Goal: Transaction & Acquisition: Purchase product/service

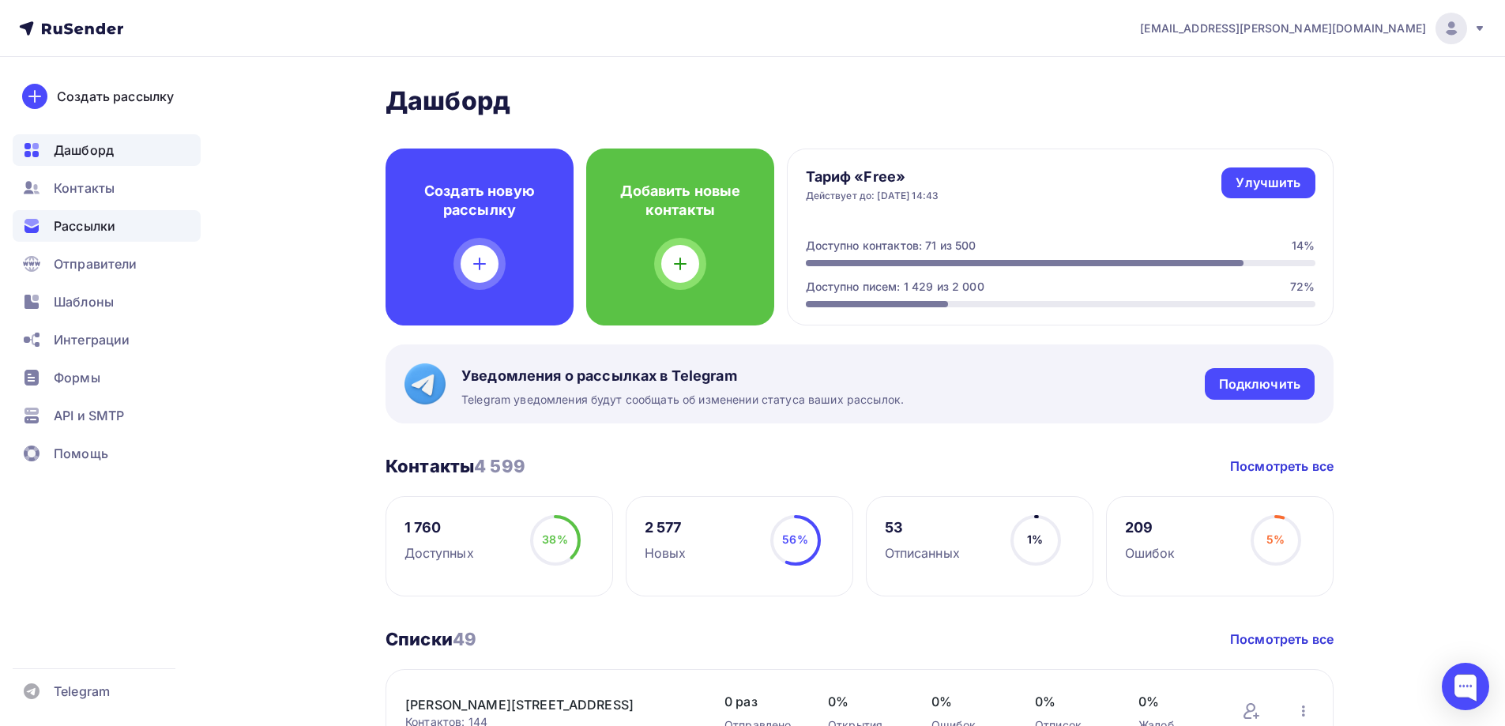
click at [83, 231] on span "Рассылки" at bounding box center [85, 225] width 62 height 19
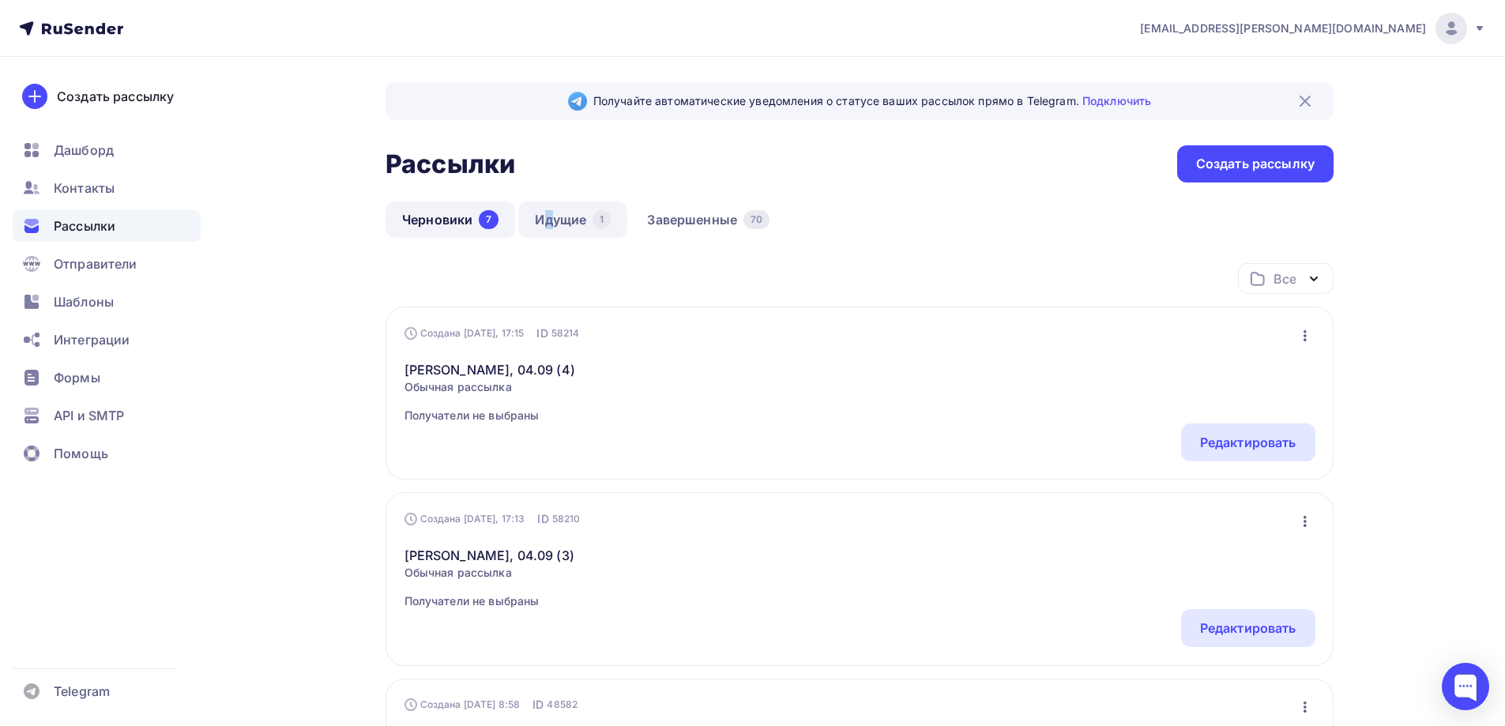
drag, startPoint x: 547, startPoint y: 201, endPoint x: 553, endPoint y: 213, distance: 13.8
click at [553, 213] on link "Идущие 1" at bounding box center [572, 219] width 109 height 36
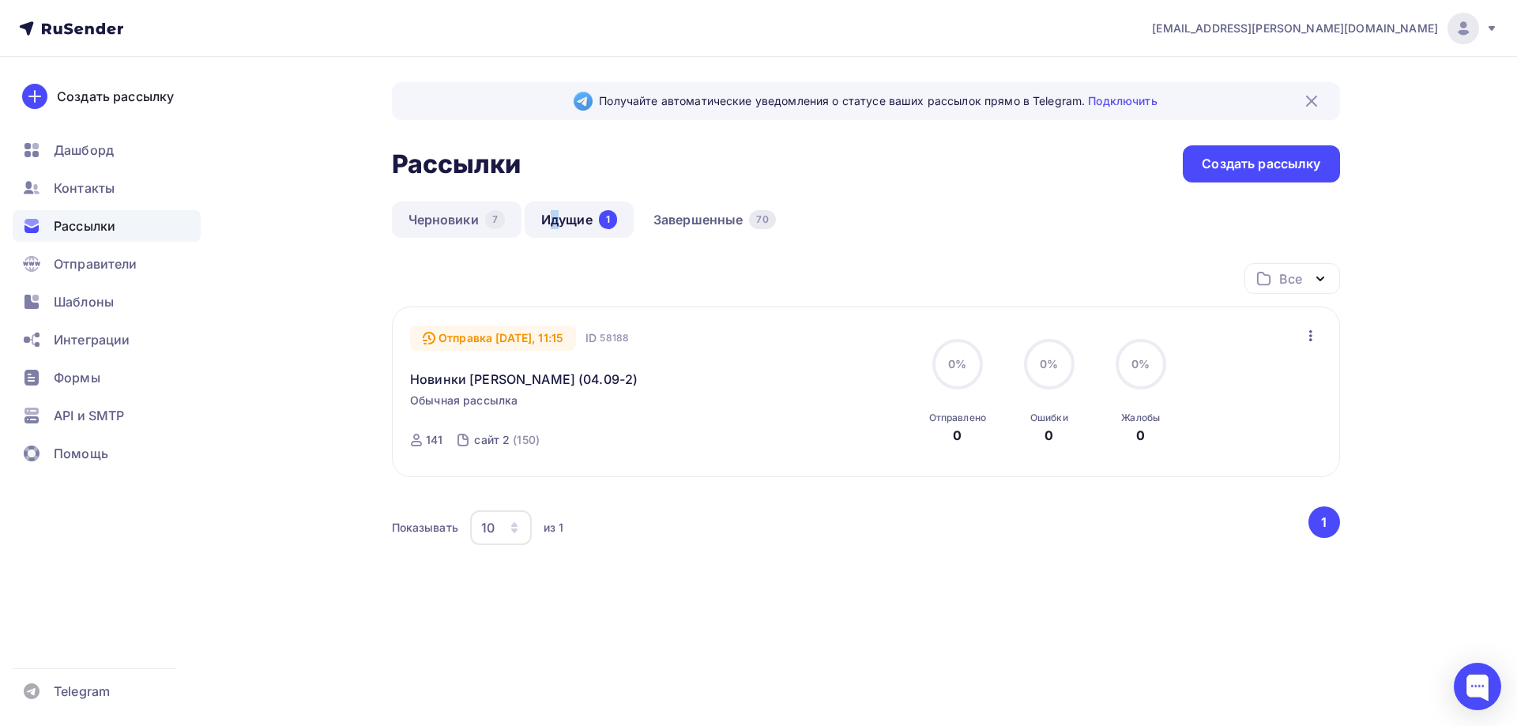
click at [462, 220] on link "Черновики 7" at bounding box center [457, 219] width 130 height 36
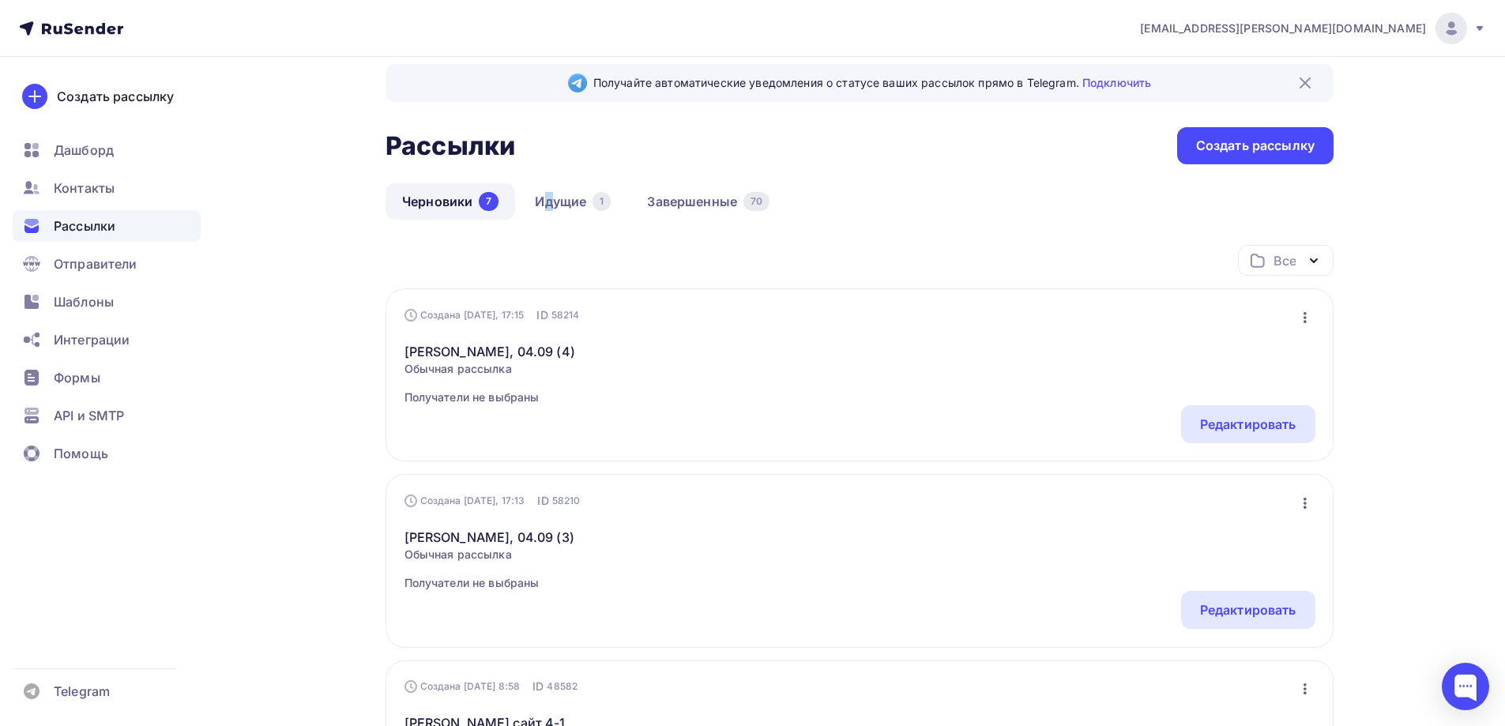
scroll to position [79, 0]
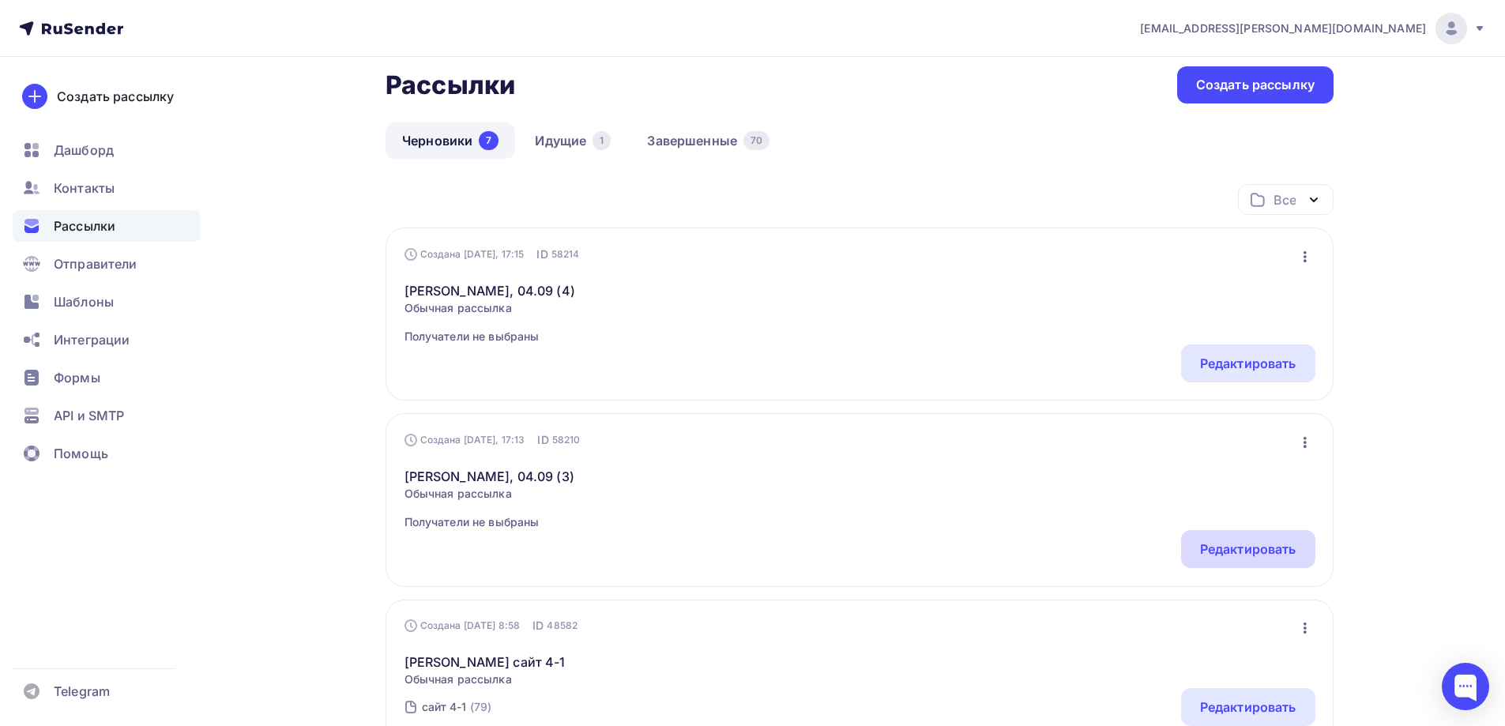
drag, startPoint x: 1259, startPoint y: 546, endPoint x: 1247, endPoint y: 513, distance: 34.8
click at [1260, 544] on div "Редактировать" at bounding box center [1248, 549] width 96 height 19
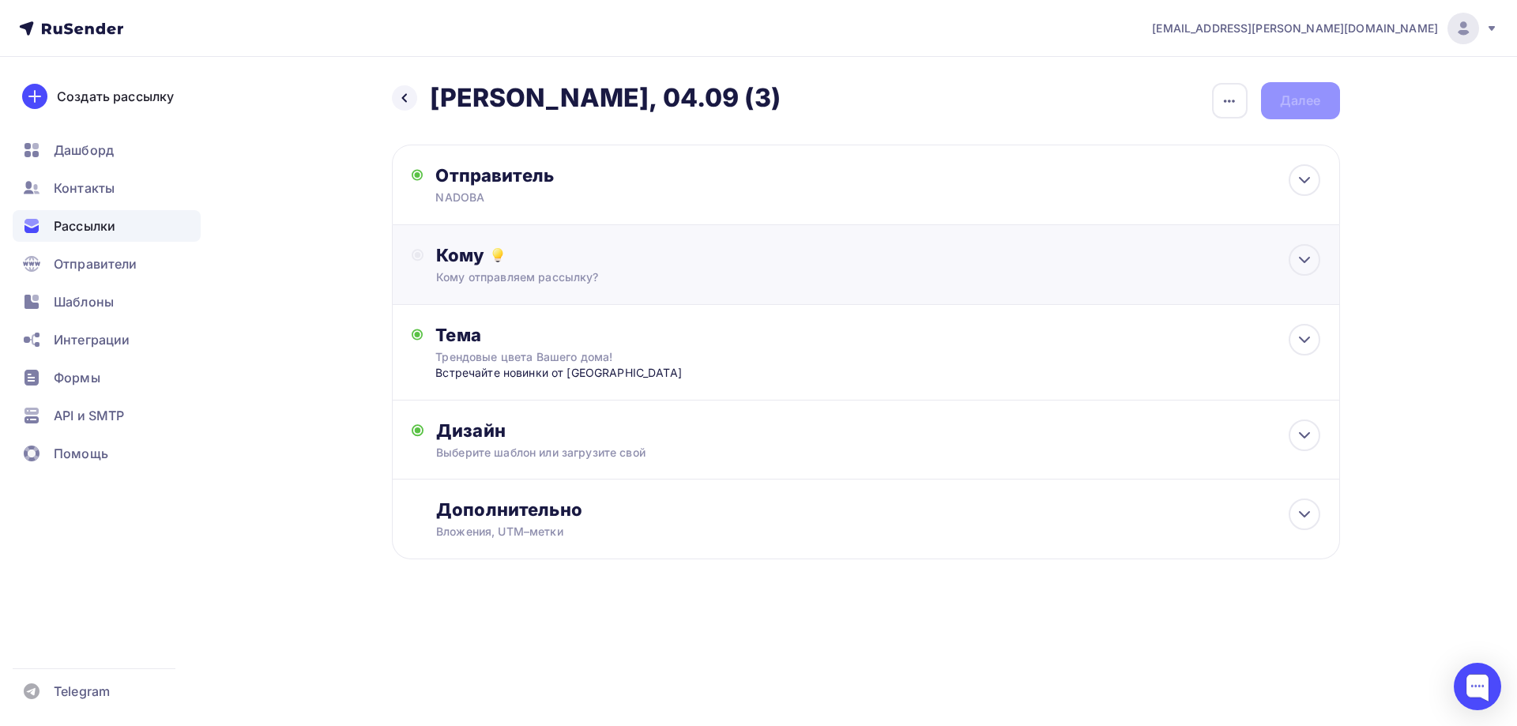
click at [555, 274] on div "Кому отправляем рассылку?" at bounding box center [833, 277] width 795 height 16
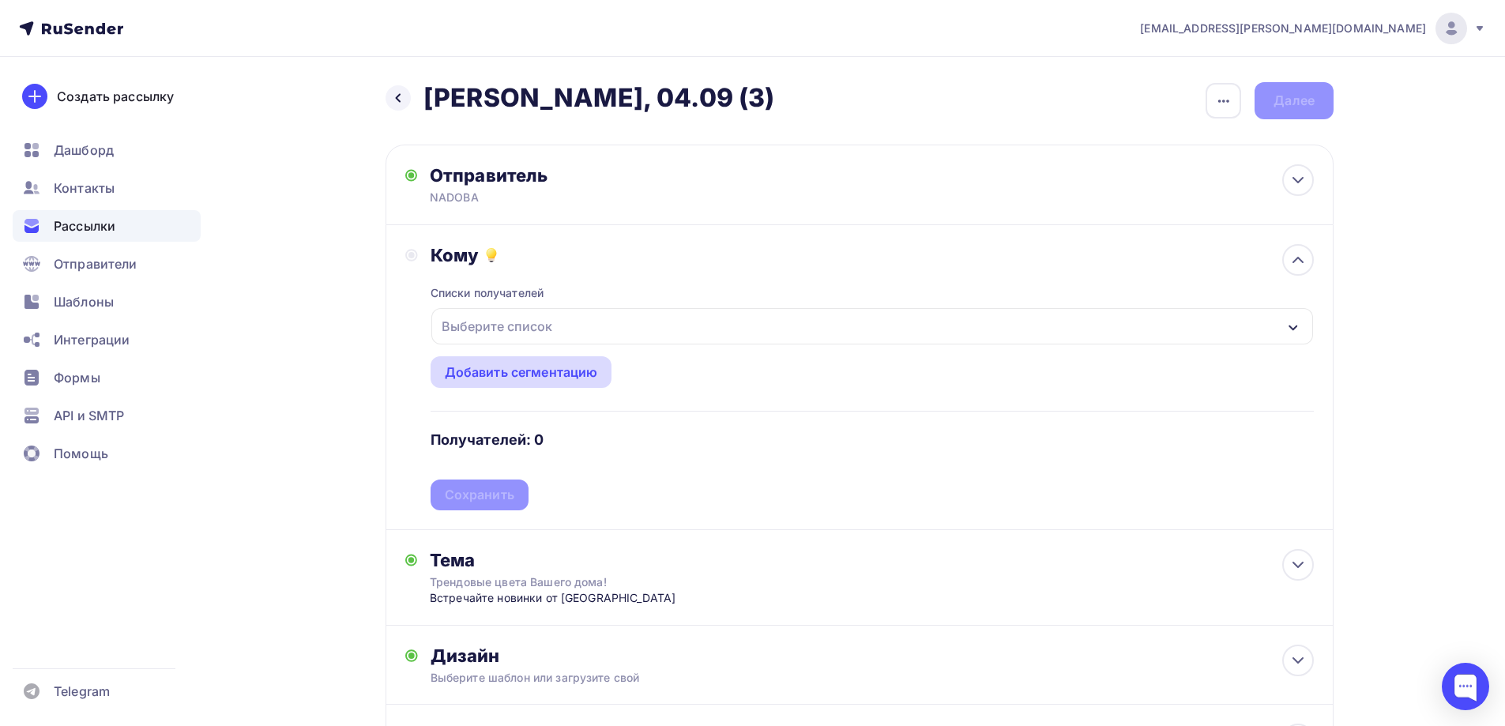
click at [528, 374] on div "Добавить сегментацию" at bounding box center [521, 372] width 153 height 19
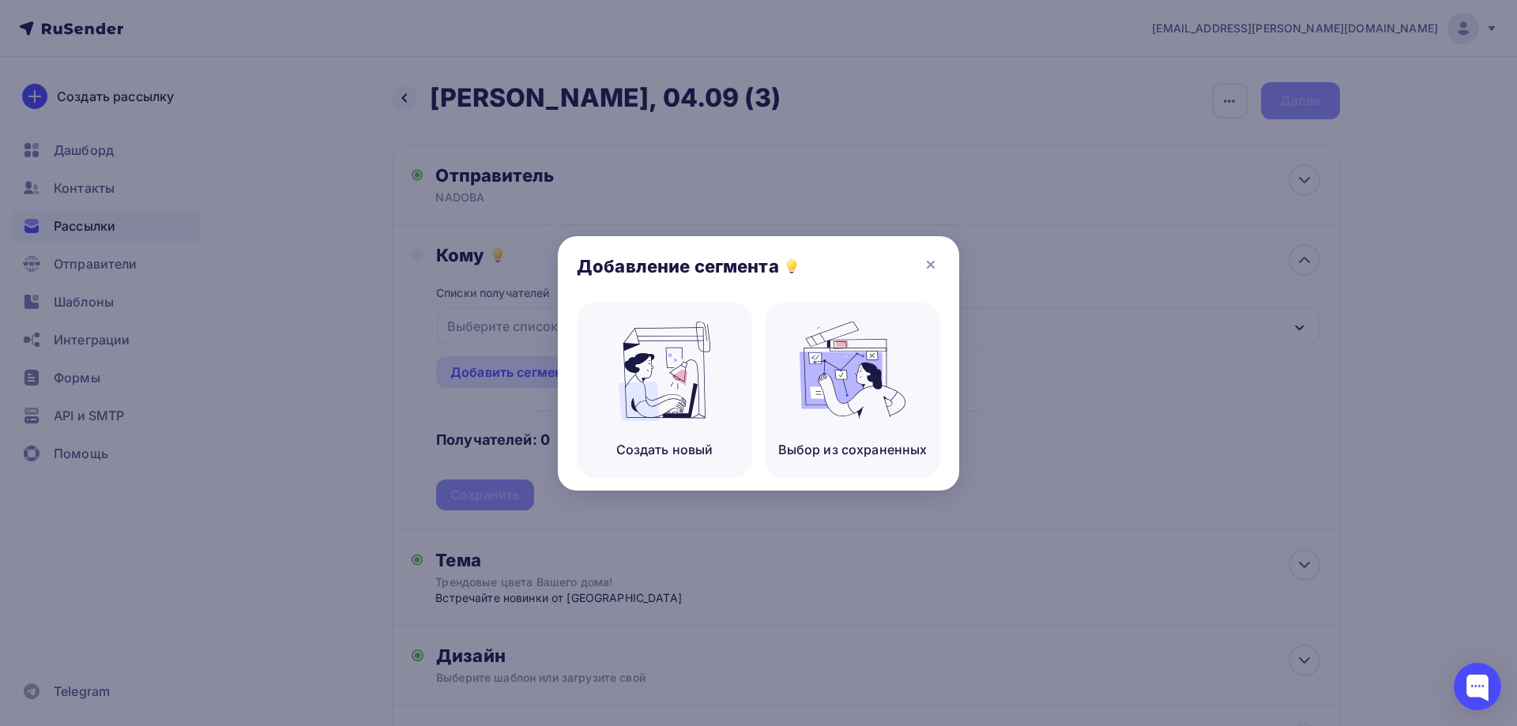
click at [937, 262] on icon at bounding box center [930, 264] width 19 height 19
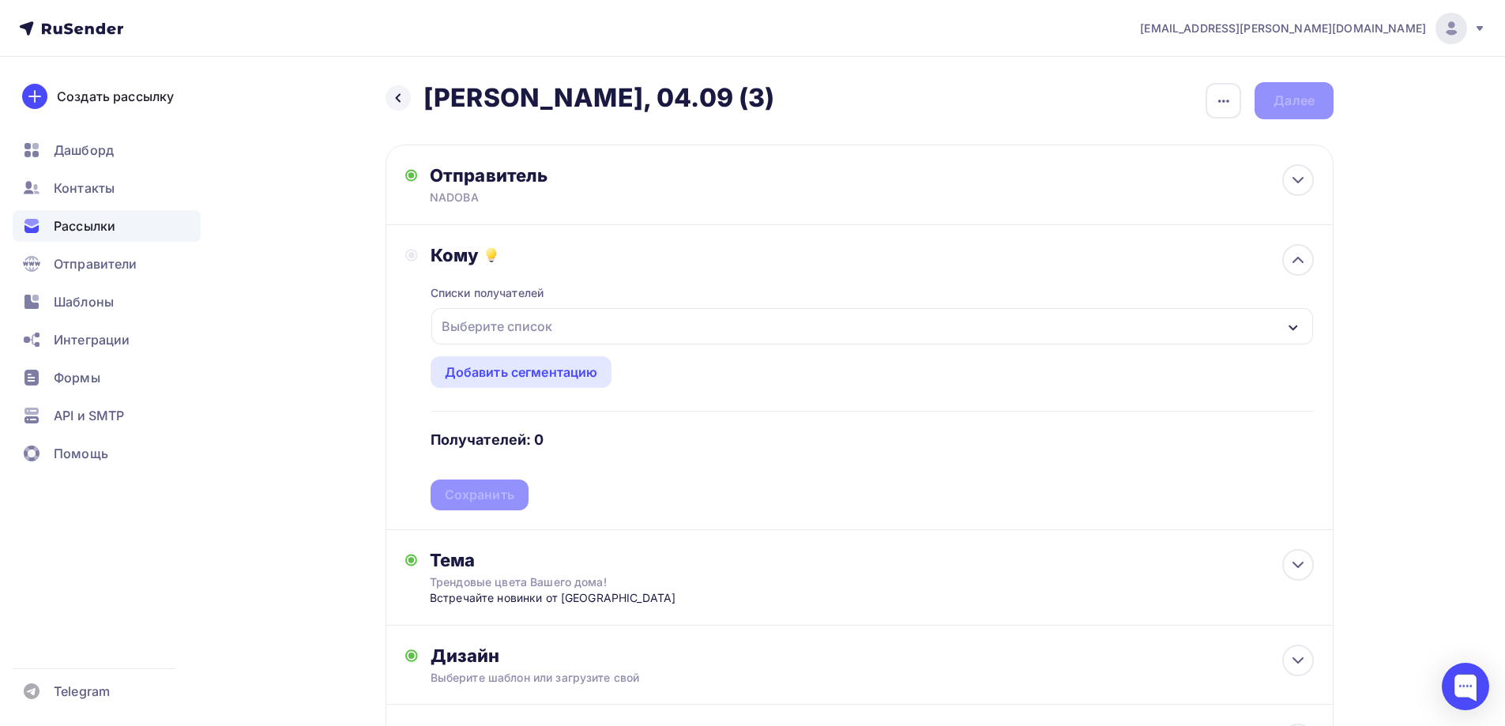
click at [728, 299] on div "Списки получателей Выберите список Все списки id База Леонова 20 (144) #24219 Б…" at bounding box center [872, 388] width 883 height 244
click at [728, 308] on div "Выберите список" at bounding box center [872, 326] width 882 height 36
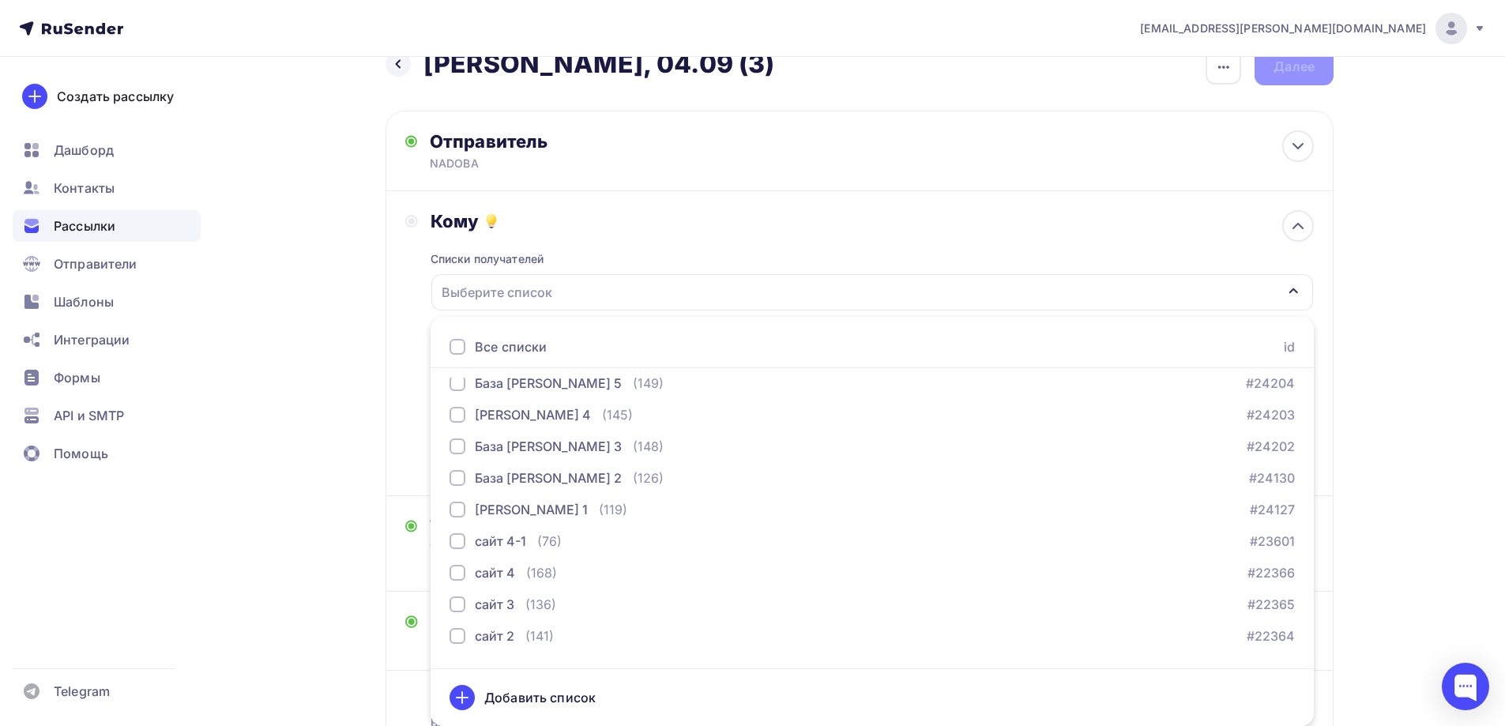
scroll to position [474, 0]
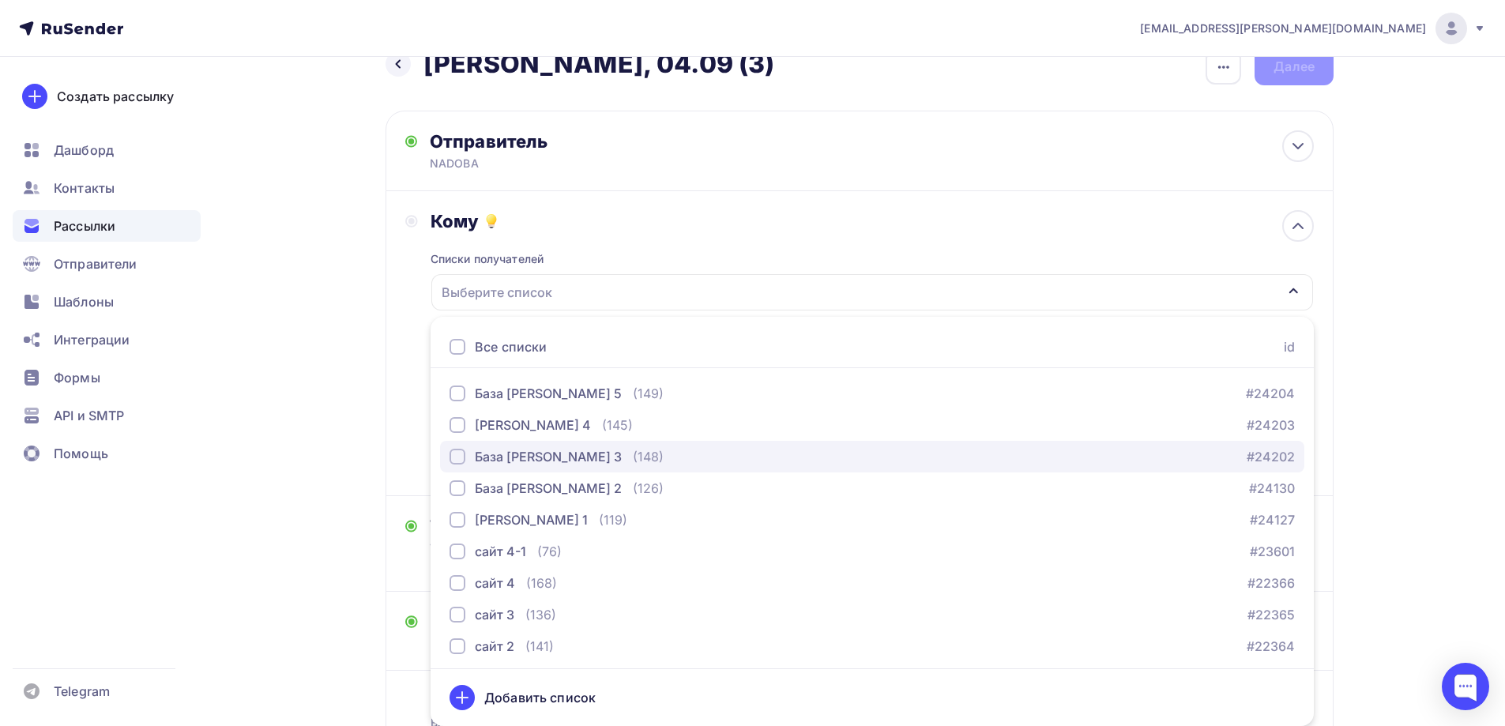
click at [633, 453] on div "(148)" at bounding box center [648, 456] width 31 height 19
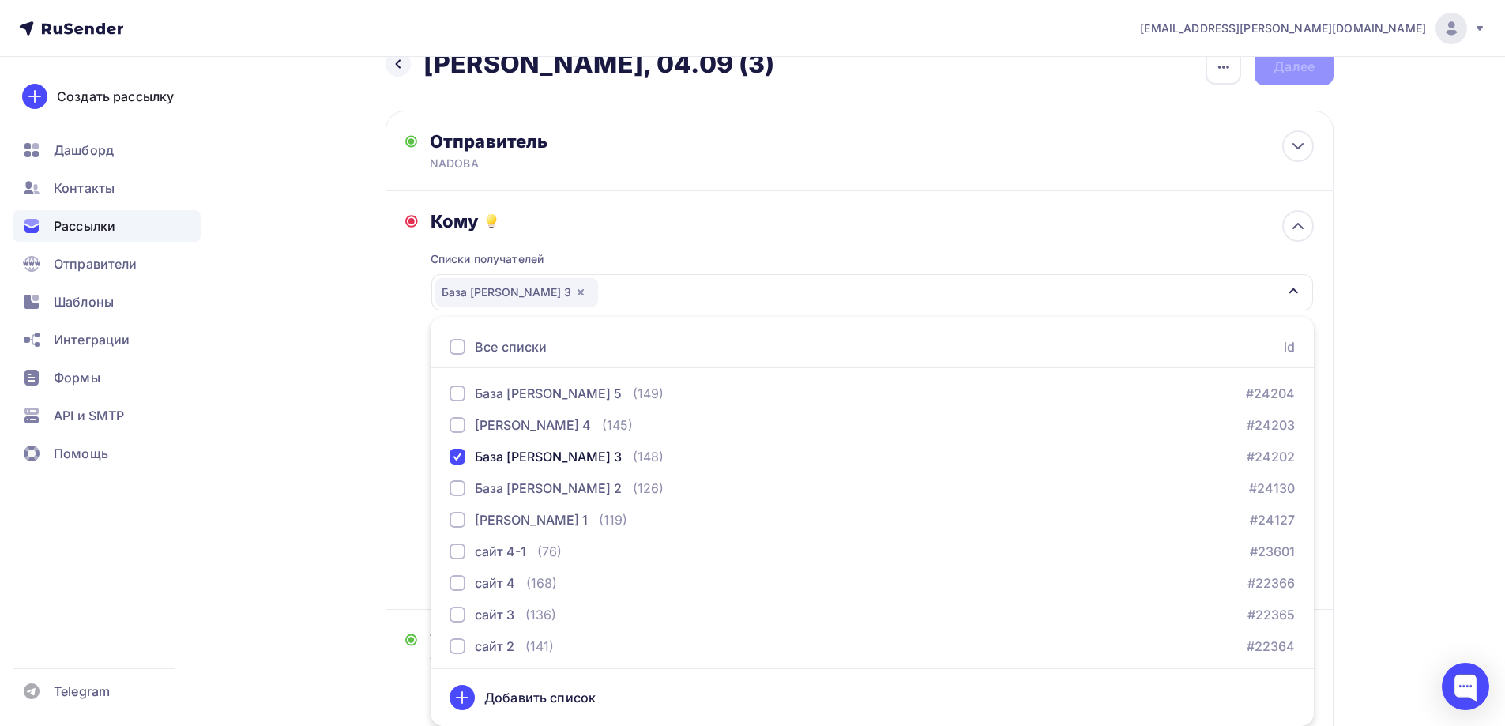
click at [361, 396] on div "Назад Naomi - БМЛ, 04.09 (3) Naomi - БМЛ, 04.09 (3) Закончить позже Переименова…" at bounding box center [752, 494] width 1295 height 943
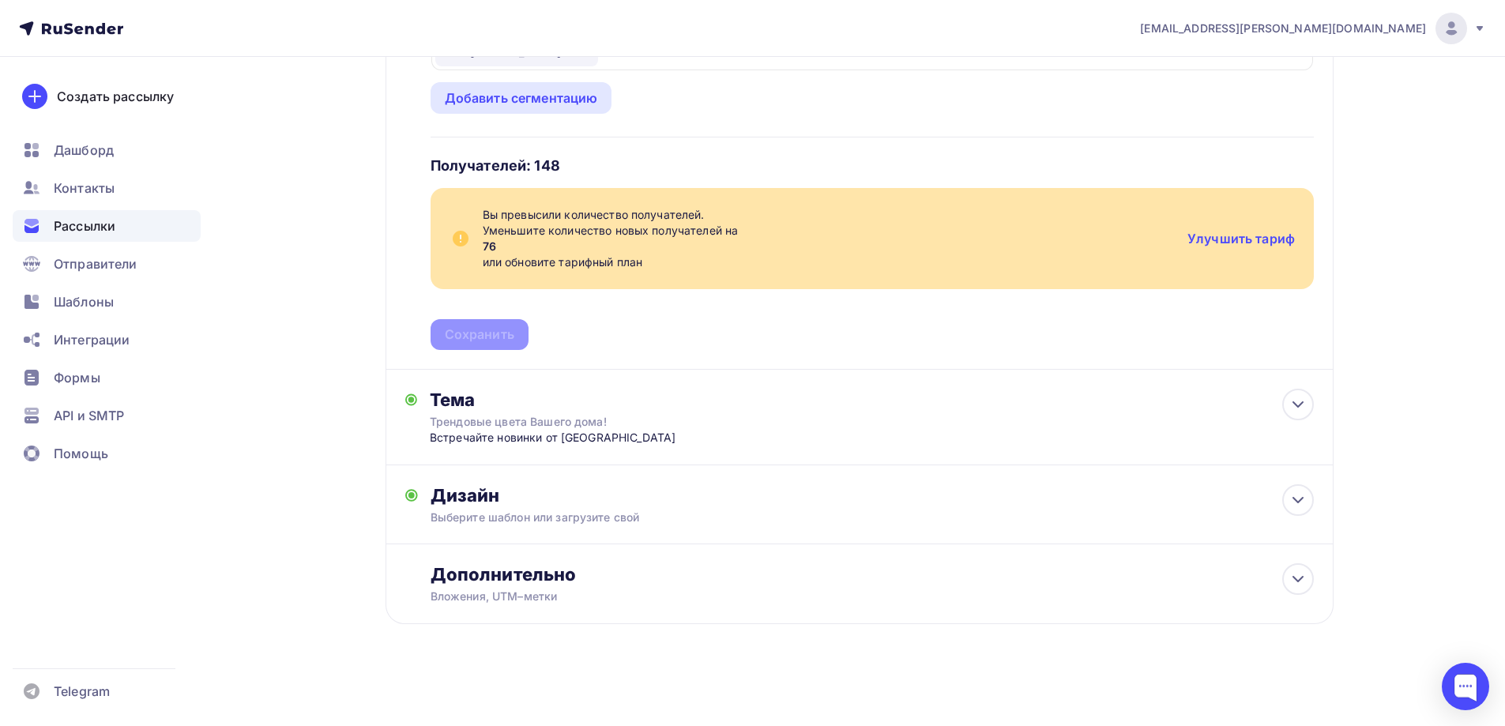
scroll to position [0, 0]
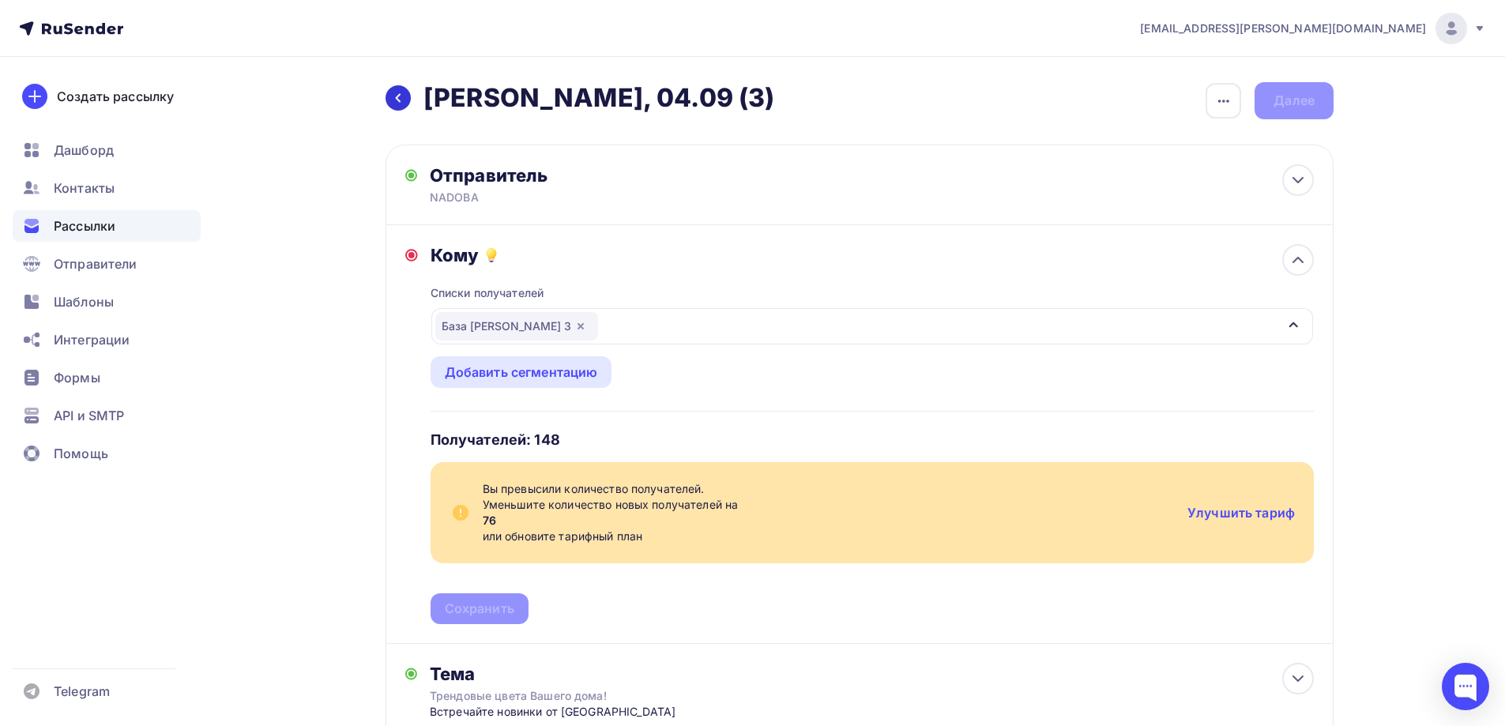
click at [394, 94] on icon at bounding box center [398, 98] width 13 height 13
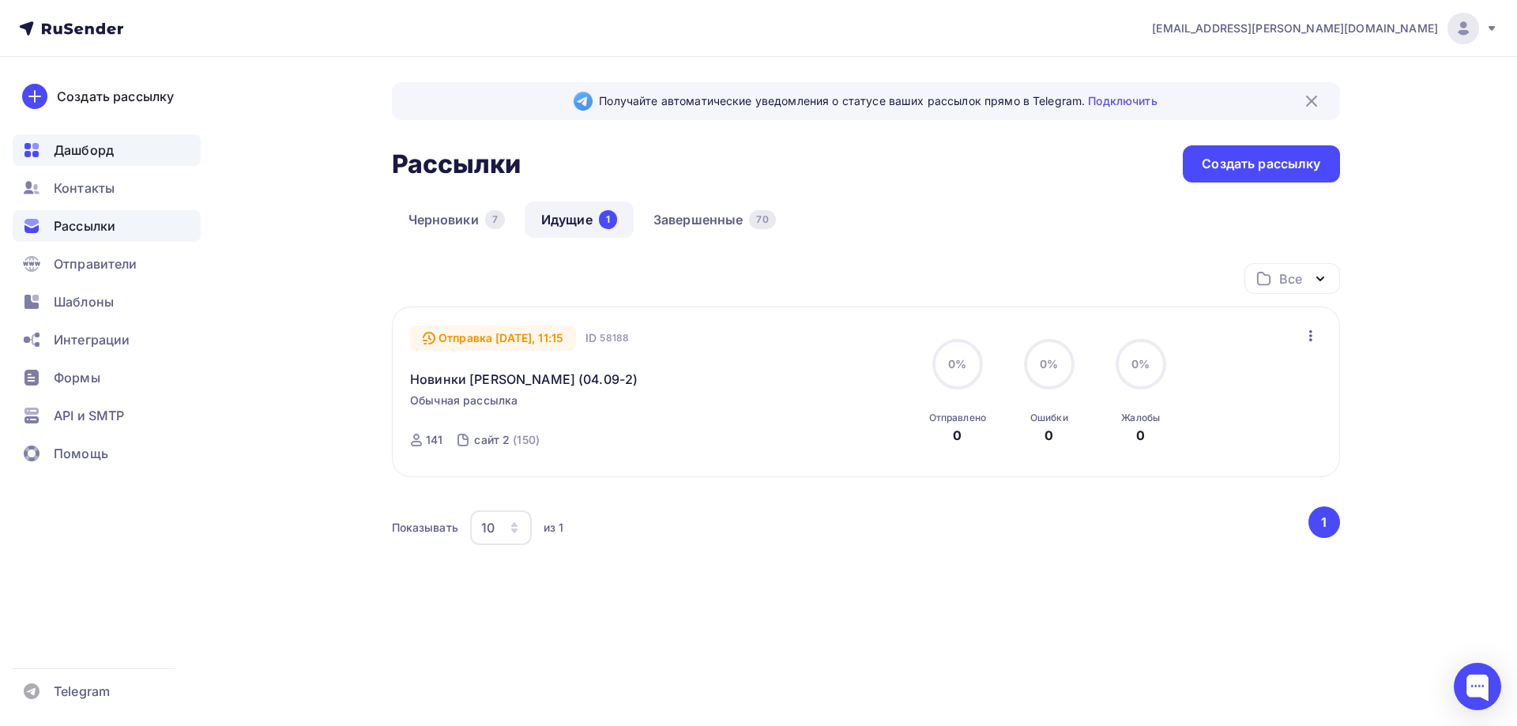
click at [94, 146] on span "Дашборд" at bounding box center [84, 150] width 60 height 19
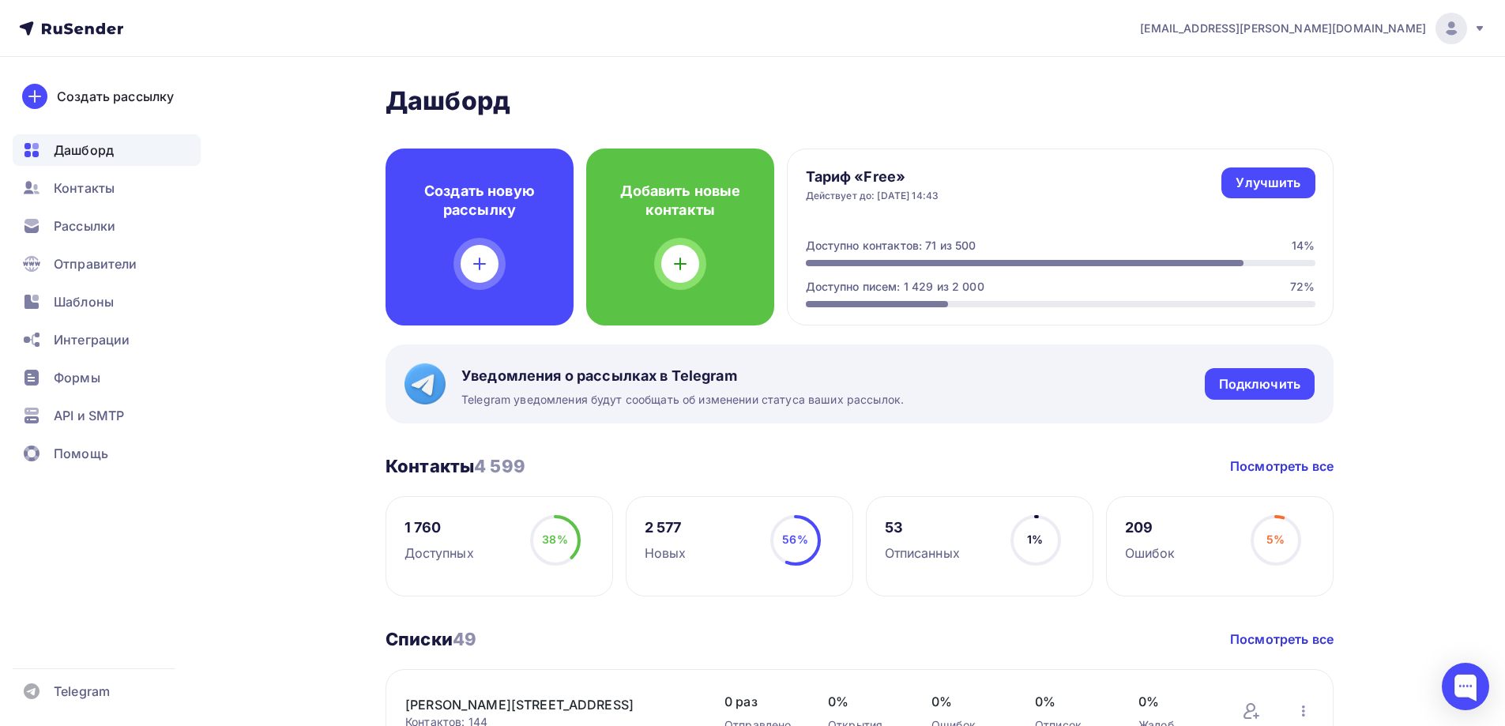
click at [946, 302] on div at bounding box center [877, 304] width 143 height 6
drag, startPoint x: 1270, startPoint y: 179, endPoint x: 1304, endPoint y: 180, distance: 34.0
click at [1304, 180] on link "Улучшить" at bounding box center [1267, 182] width 93 height 31
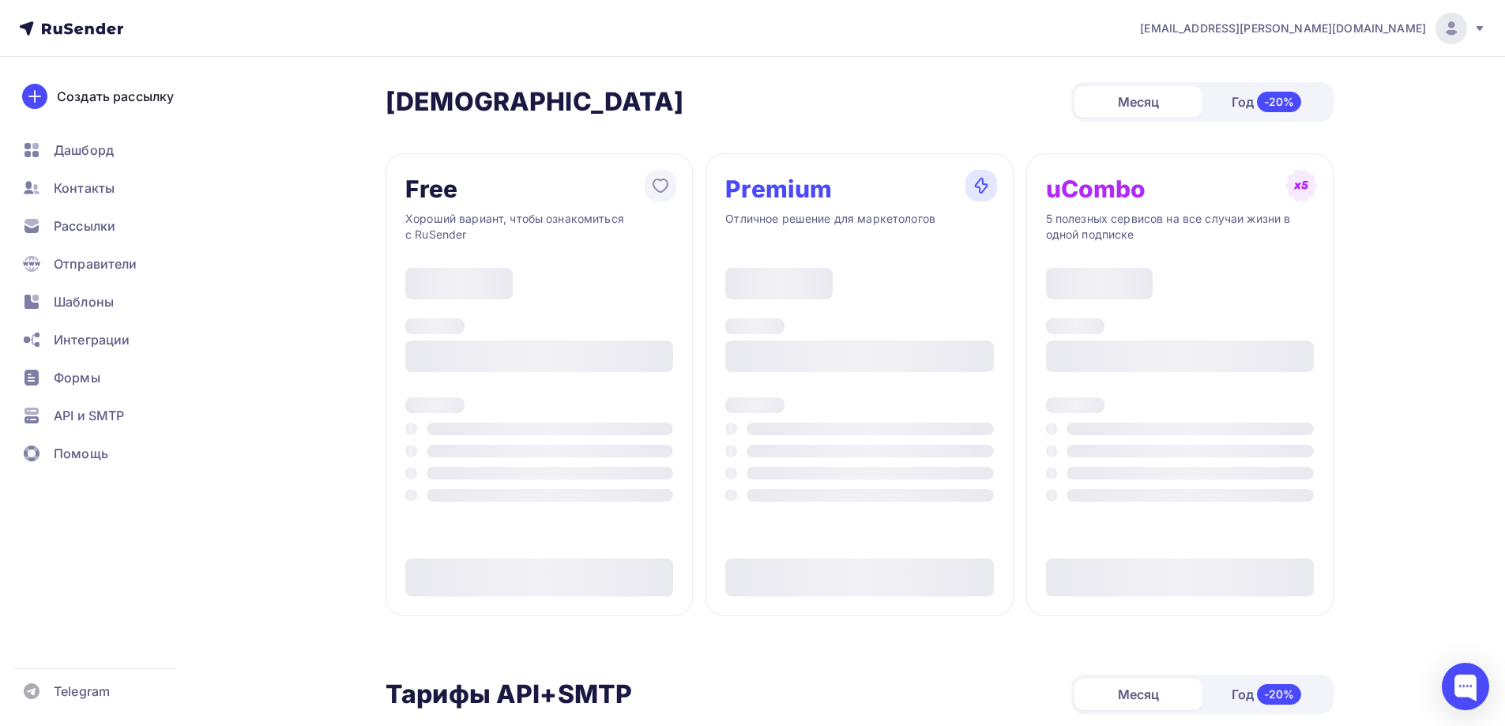
type input "500"
type input "100"
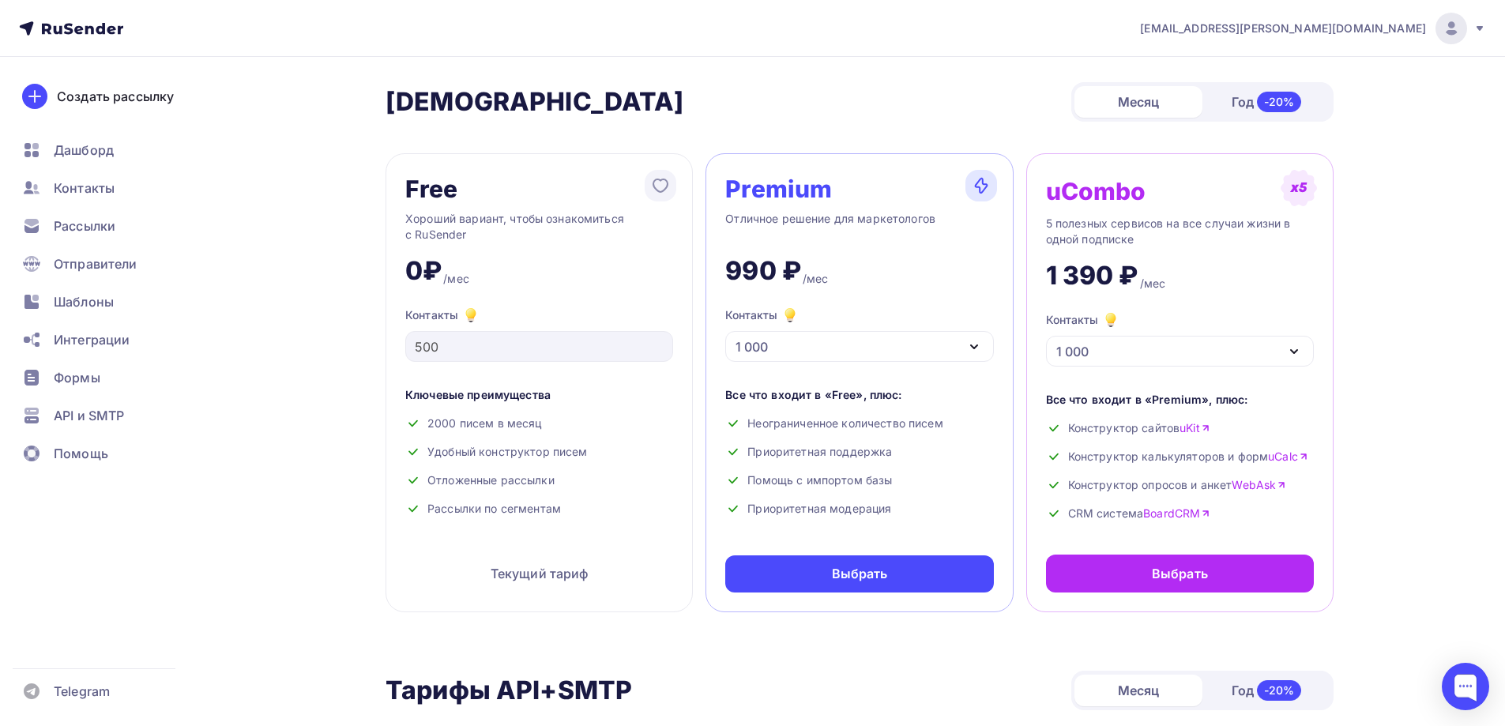
click at [823, 95] on div "Тарифы Тарифы Месяц Год -20%" at bounding box center [859, 101] width 948 height 39
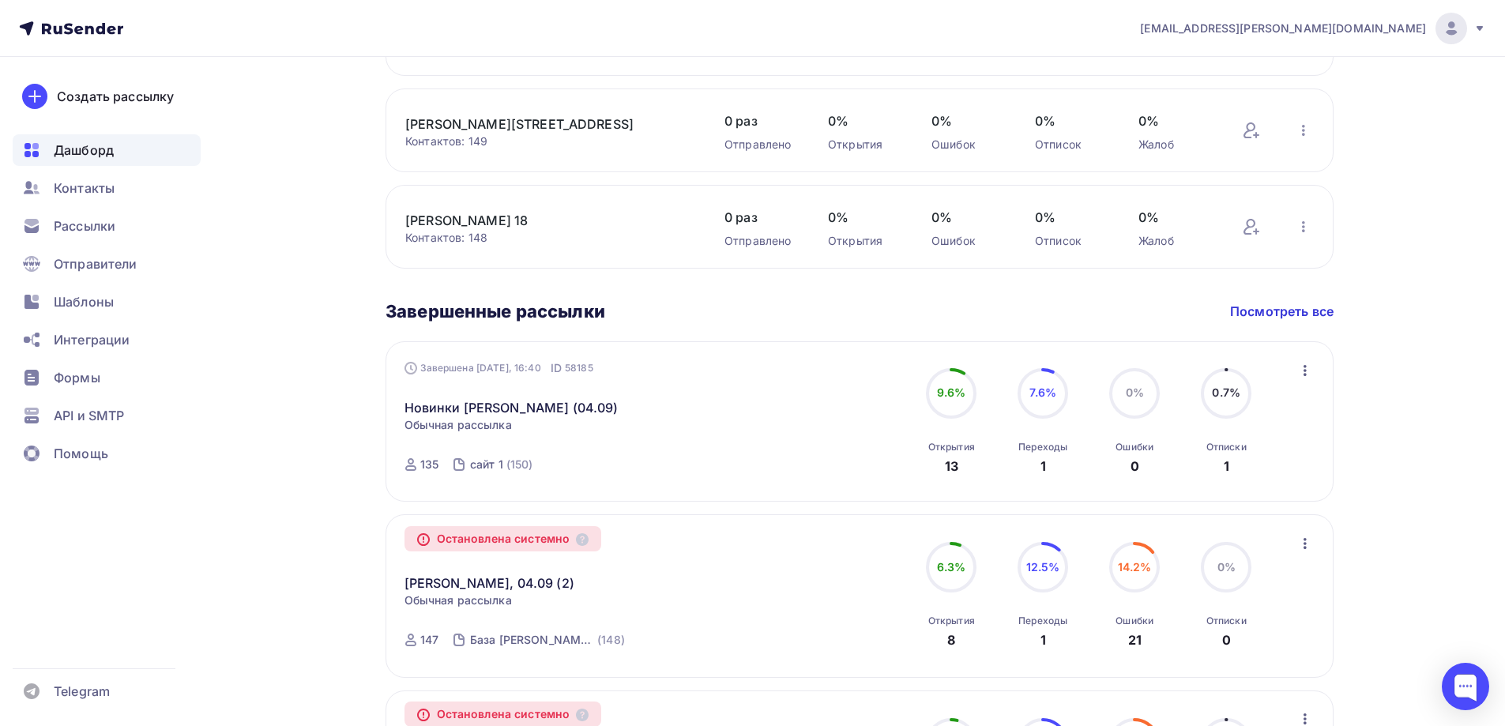
scroll to position [316, 0]
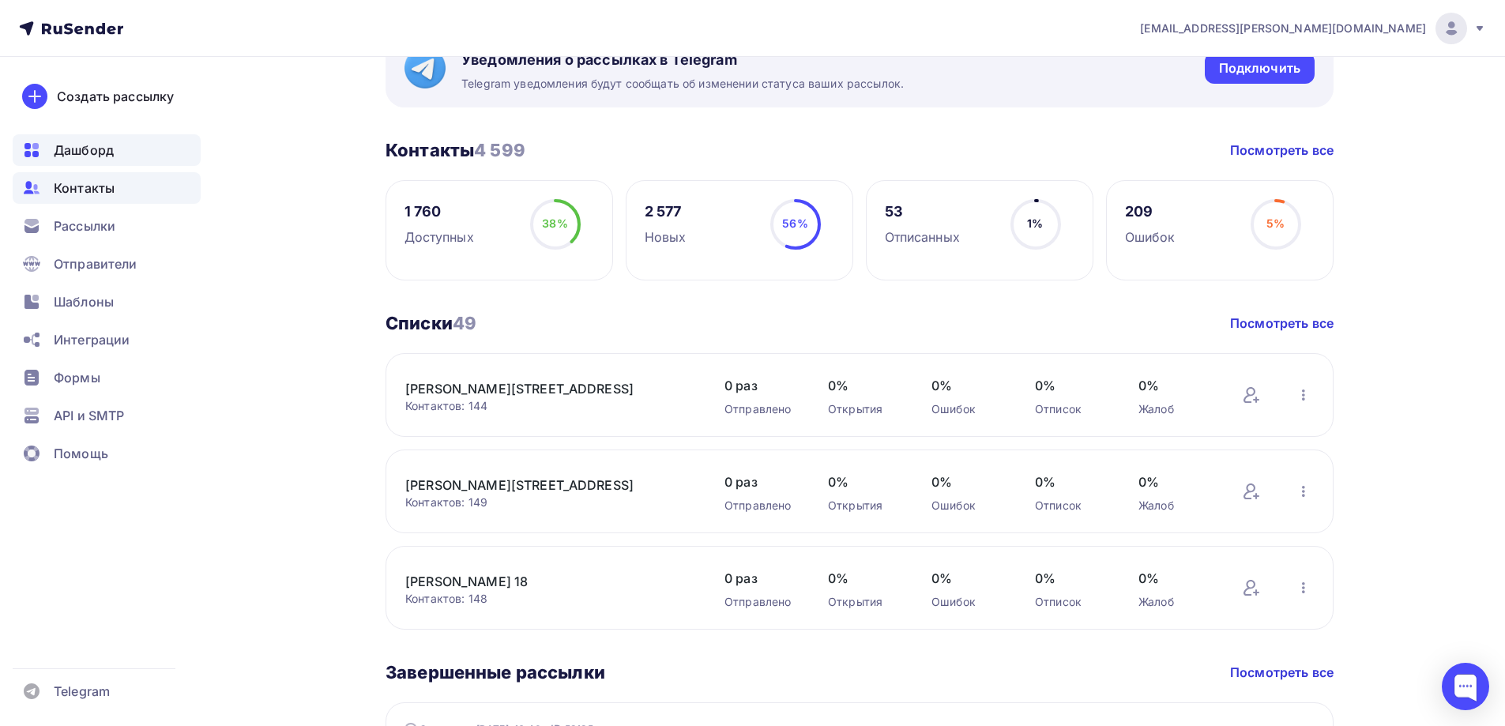
click at [74, 188] on span "Контакты" at bounding box center [84, 188] width 61 height 19
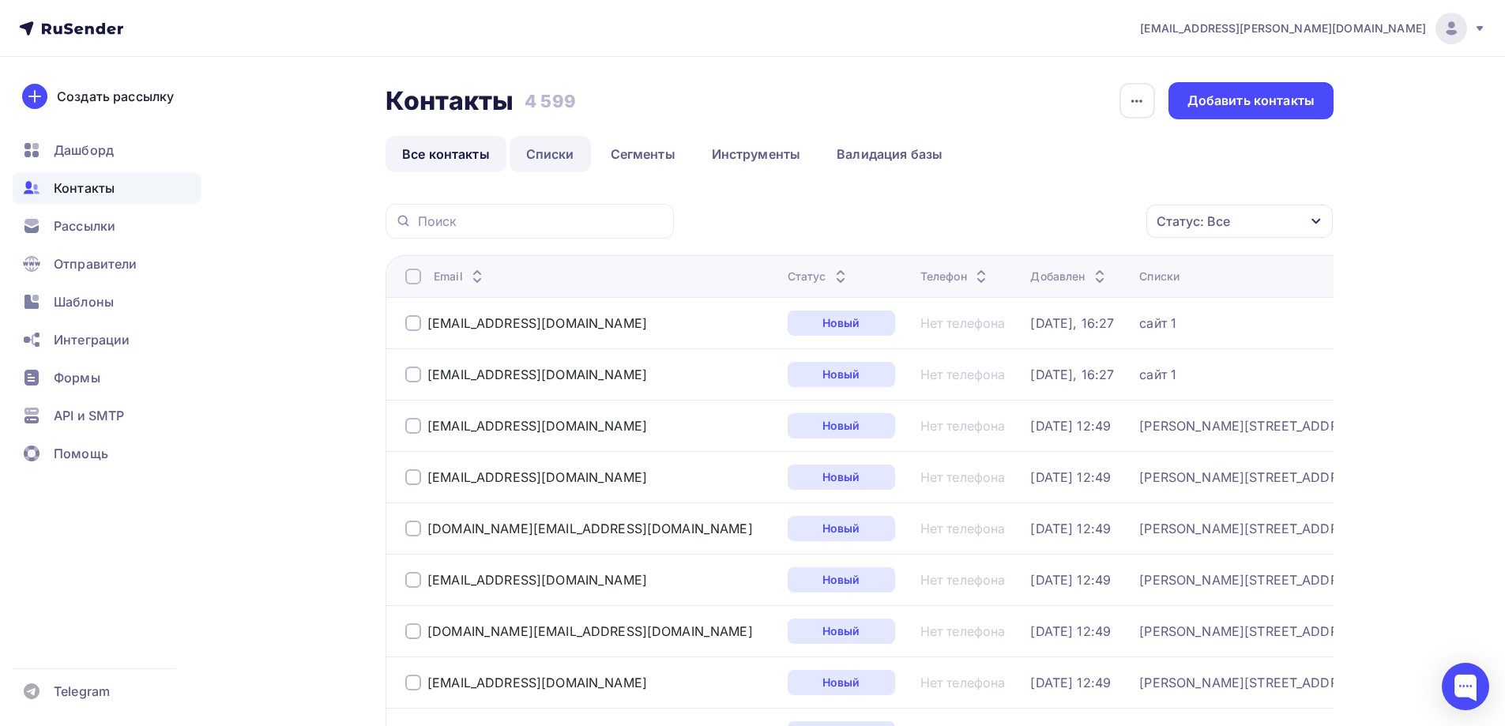
click at [585, 154] on link "Списки" at bounding box center [550, 154] width 81 height 36
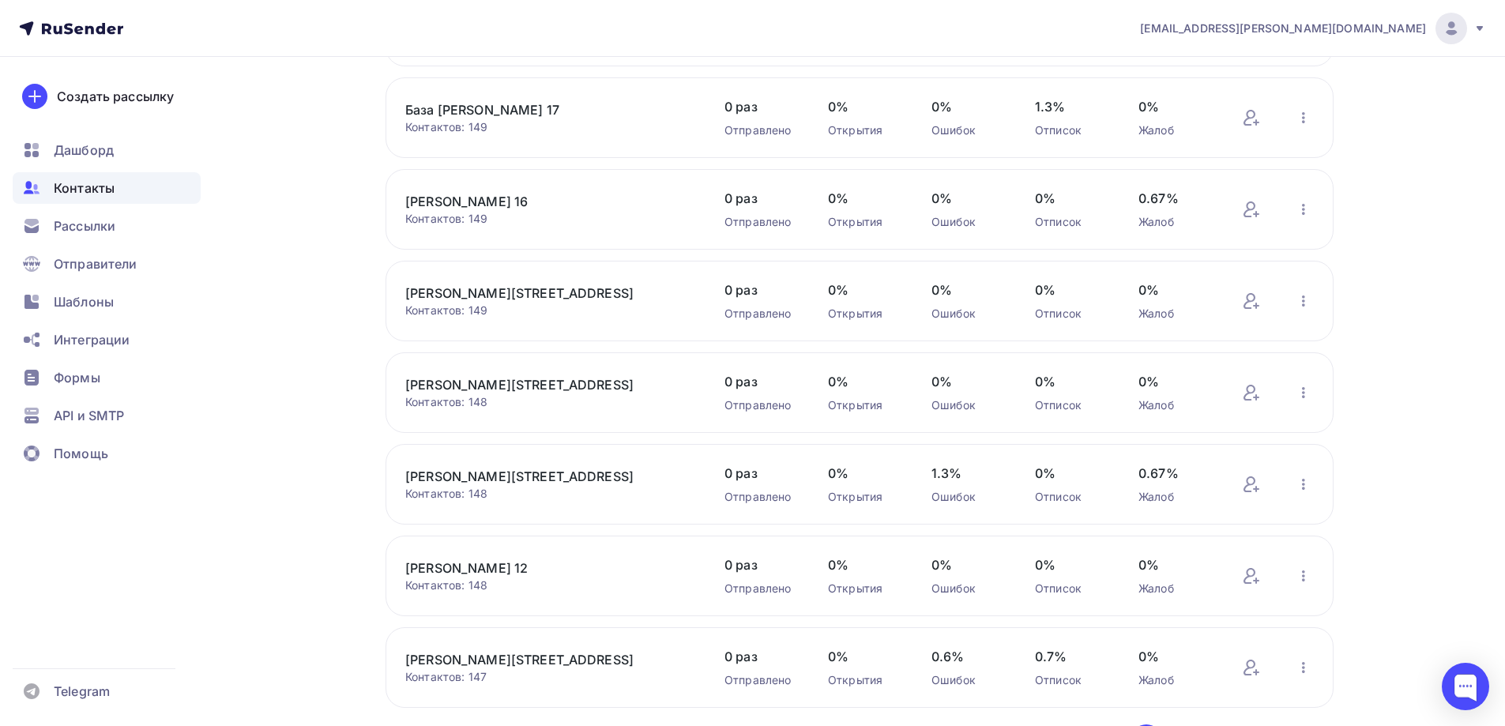
scroll to position [499, 0]
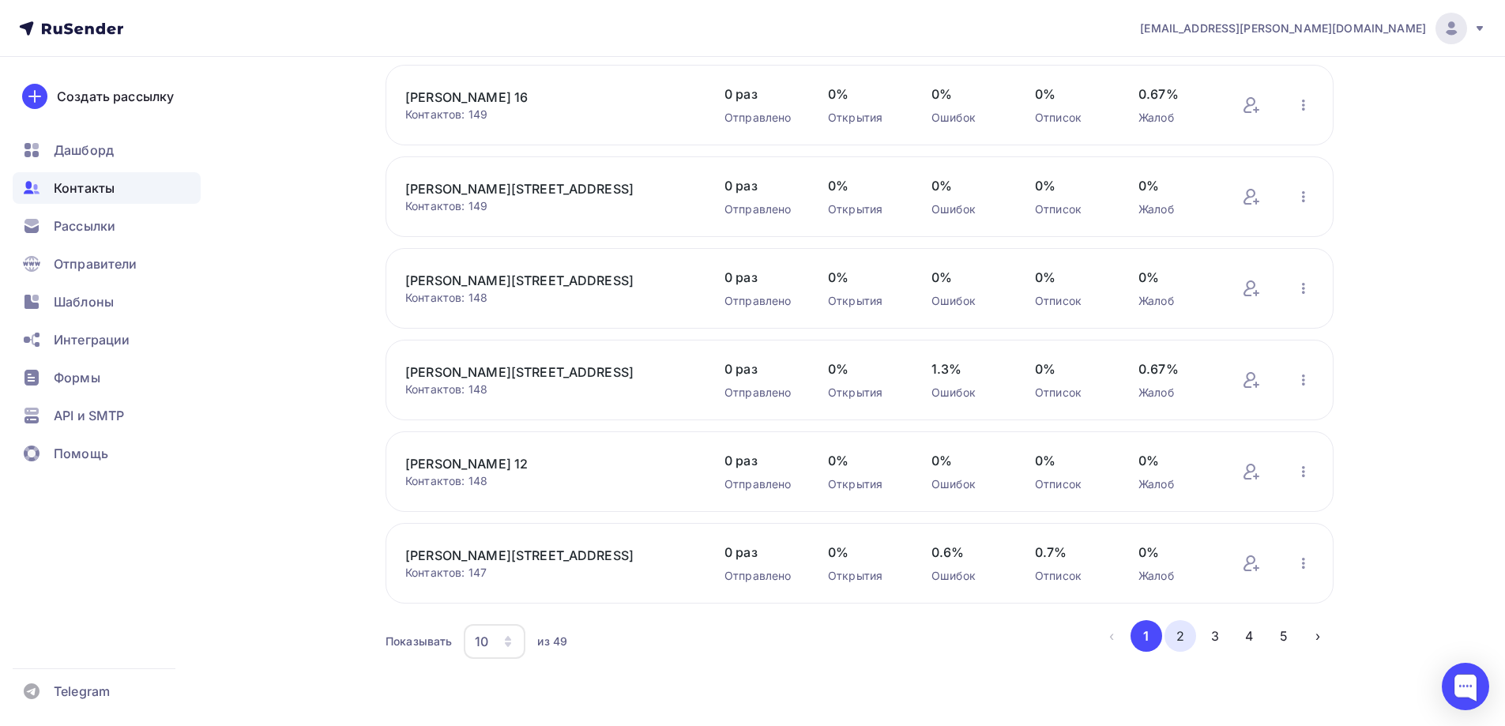
click at [1183, 629] on button "2" at bounding box center [1180, 636] width 32 height 32
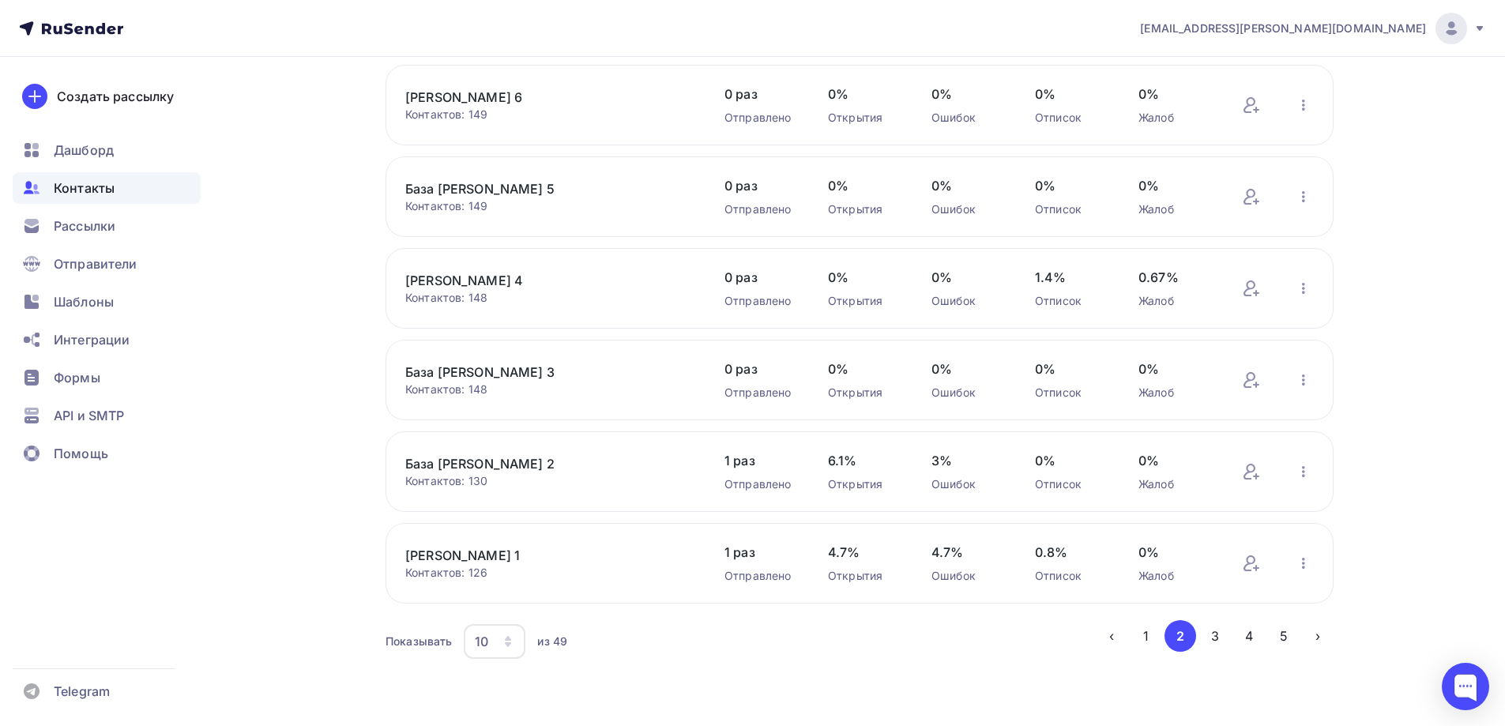
drag, startPoint x: 479, startPoint y: 556, endPoint x: 440, endPoint y: 446, distance: 116.4
click at [440, 446] on div "База Леонова 2 Контактов: 130 Добавить контакты Переименовать список Скачать сп…" at bounding box center [859, 471] width 948 height 81
click at [437, 456] on link "База [PERSON_NAME] 2" at bounding box center [539, 463] width 269 height 19
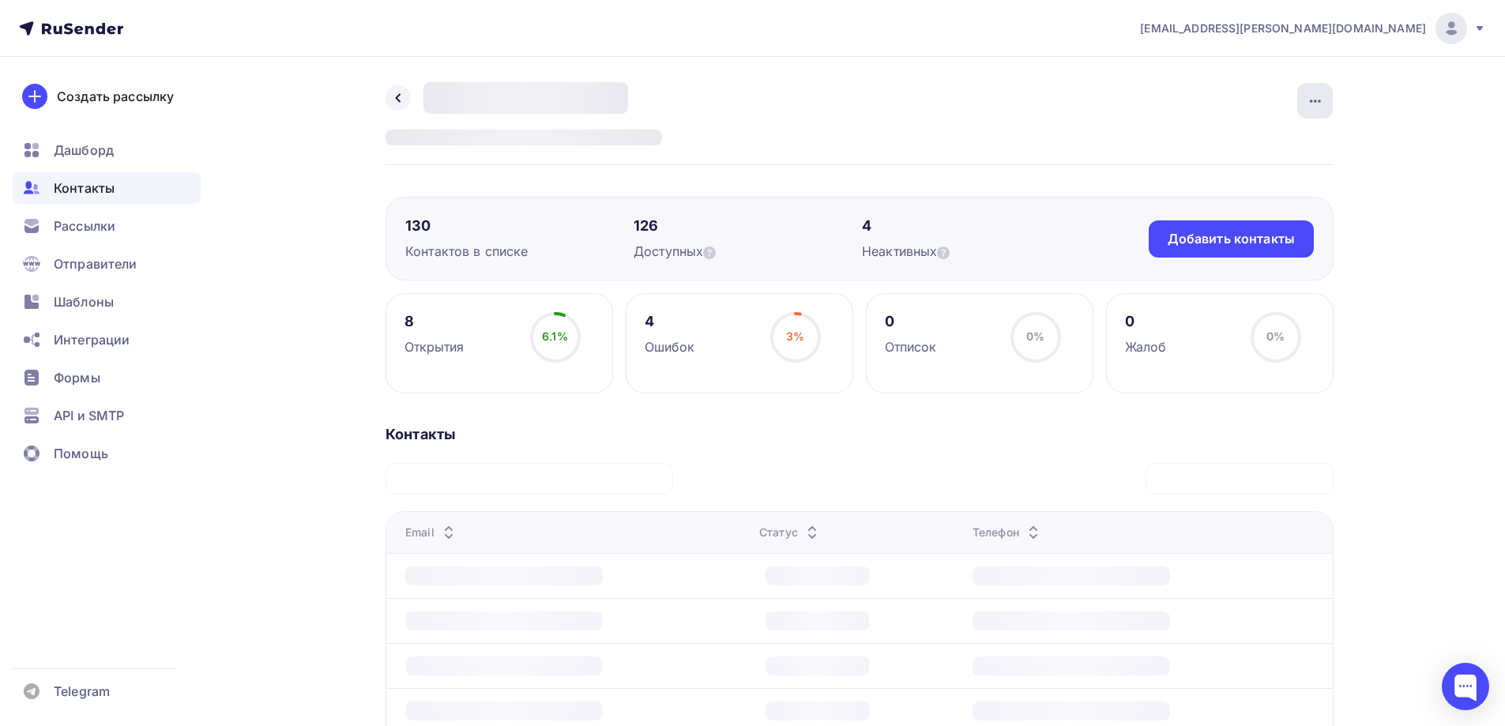
click at [1322, 103] on icon "button" at bounding box center [1315, 101] width 19 height 19
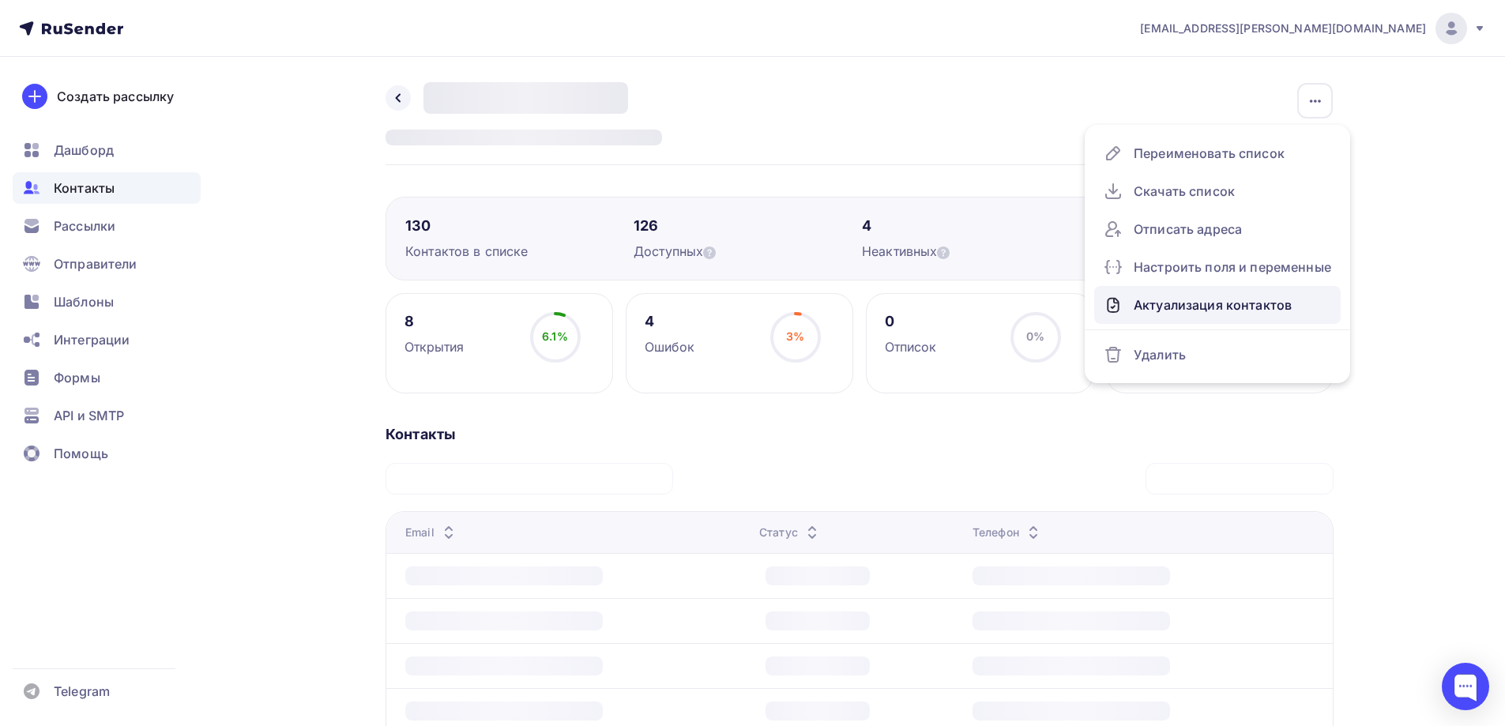
click at [1222, 300] on div "Актуализация контактов" at bounding box center [1218, 304] width 228 height 25
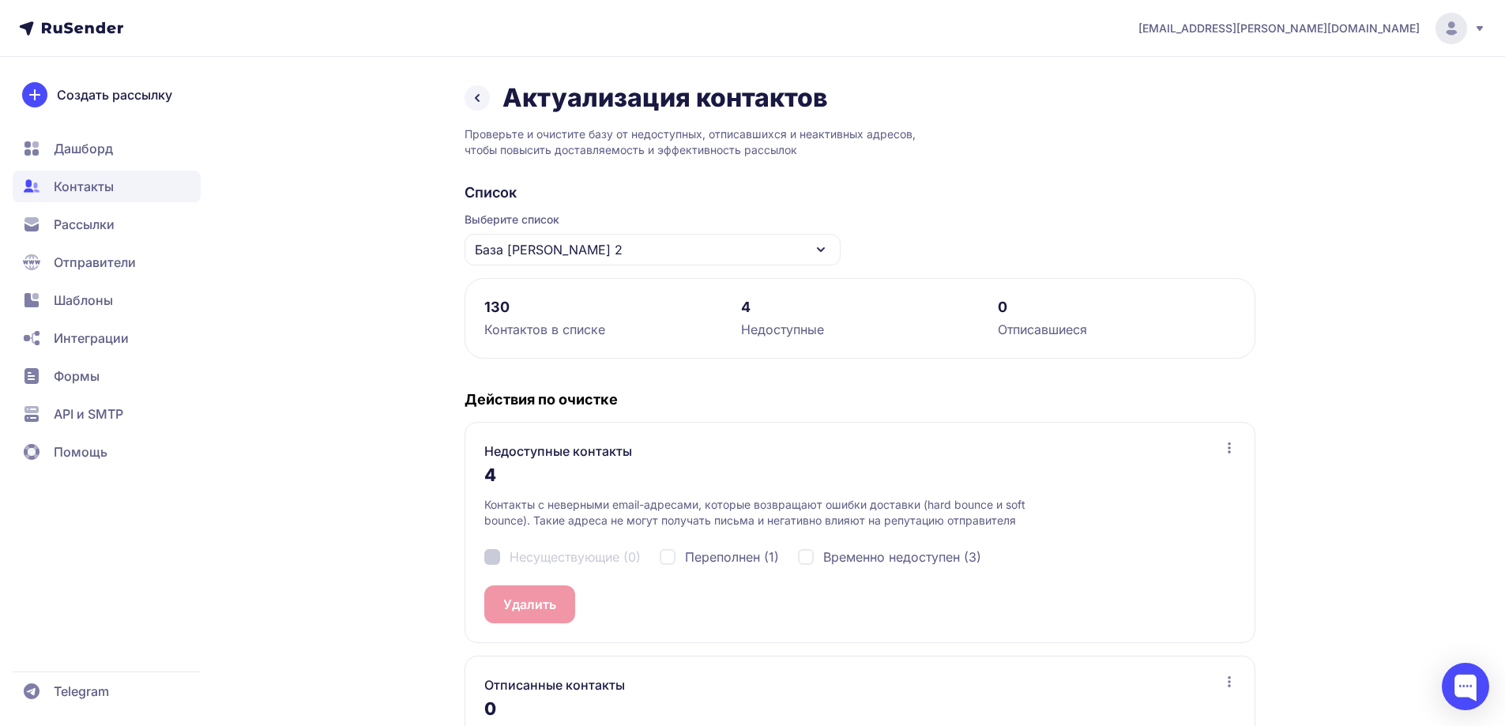
click at [473, 92] on icon at bounding box center [477, 97] width 19 height 19
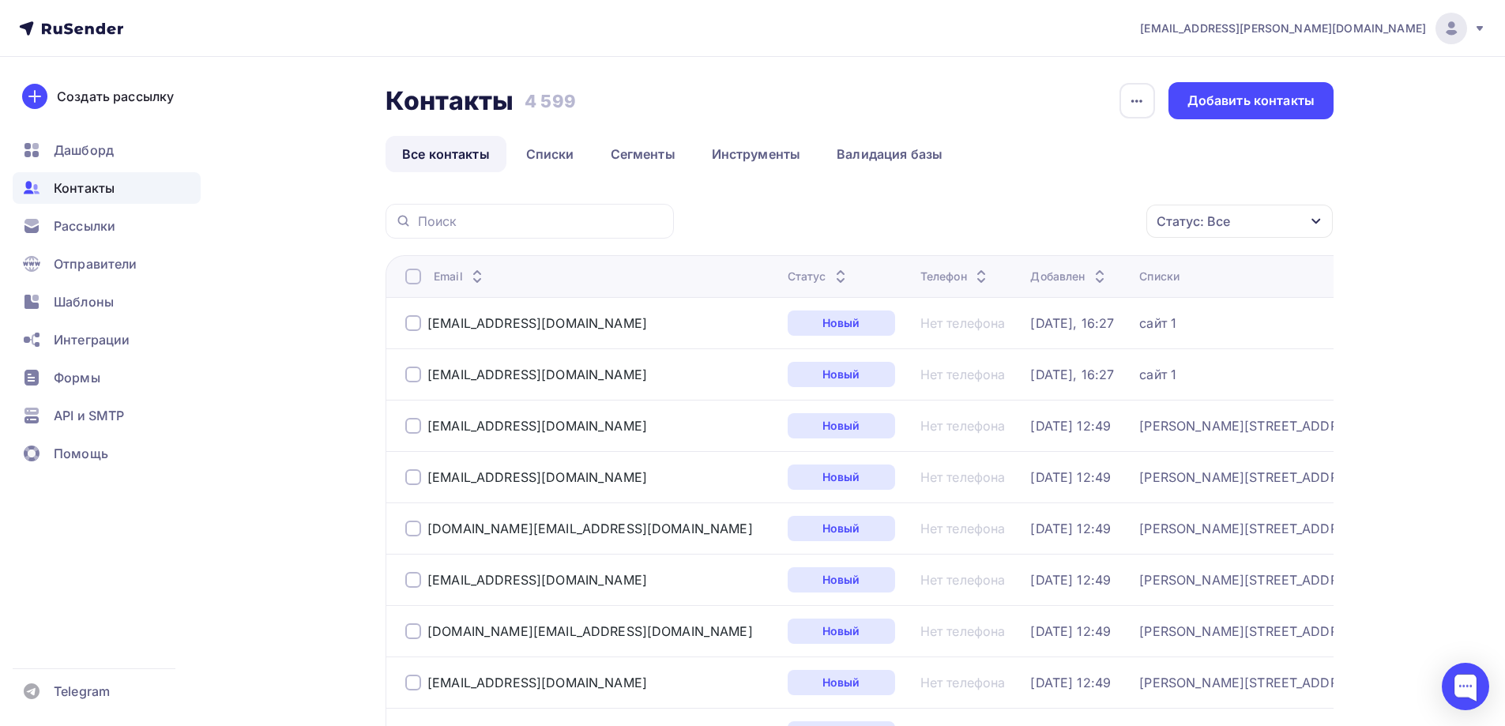
click at [88, 186] on span "Контакты" at bounding box center [84, 188] width 61 height 19
click at [95, 154] on span "Дашборд" at bounding box center [84, 150] width 60 height 19
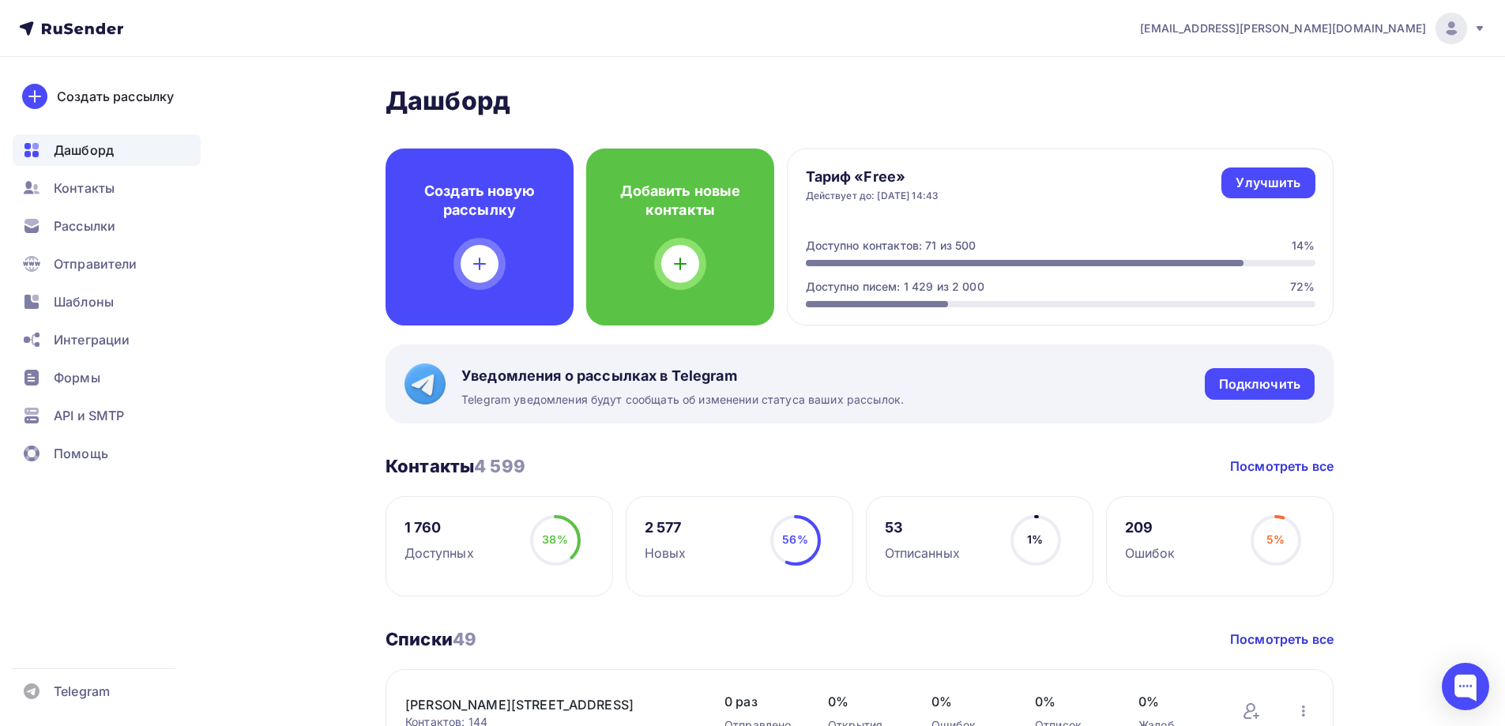
click at [1262, 187] on div "Улучшить" at bounding box center [1267, 183] width 65 height 18
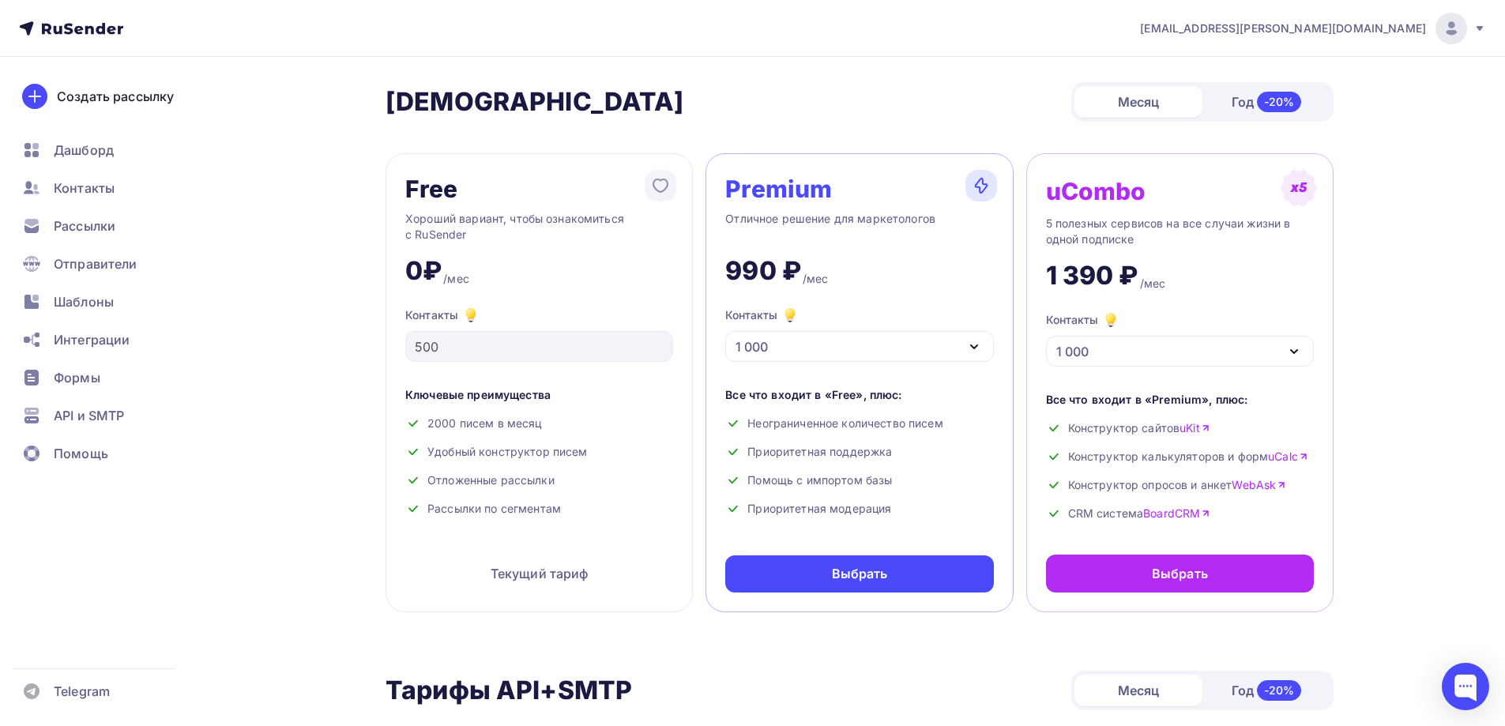
click at [944, 346] on div "1 000" at bounding box center [859, 346] width 268 height 31
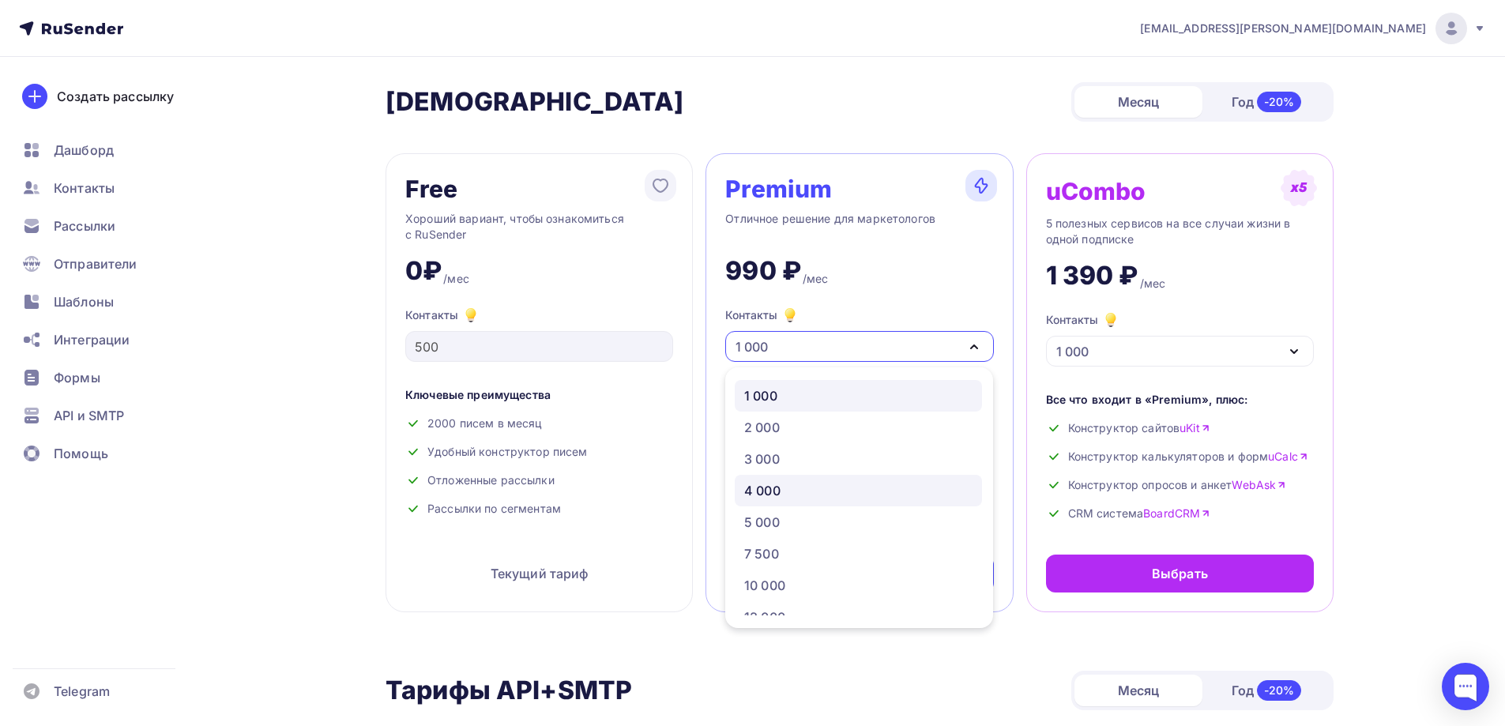
click at [851, 480] on link "4 000" at bounding box center [858, 491] width 247 height 32
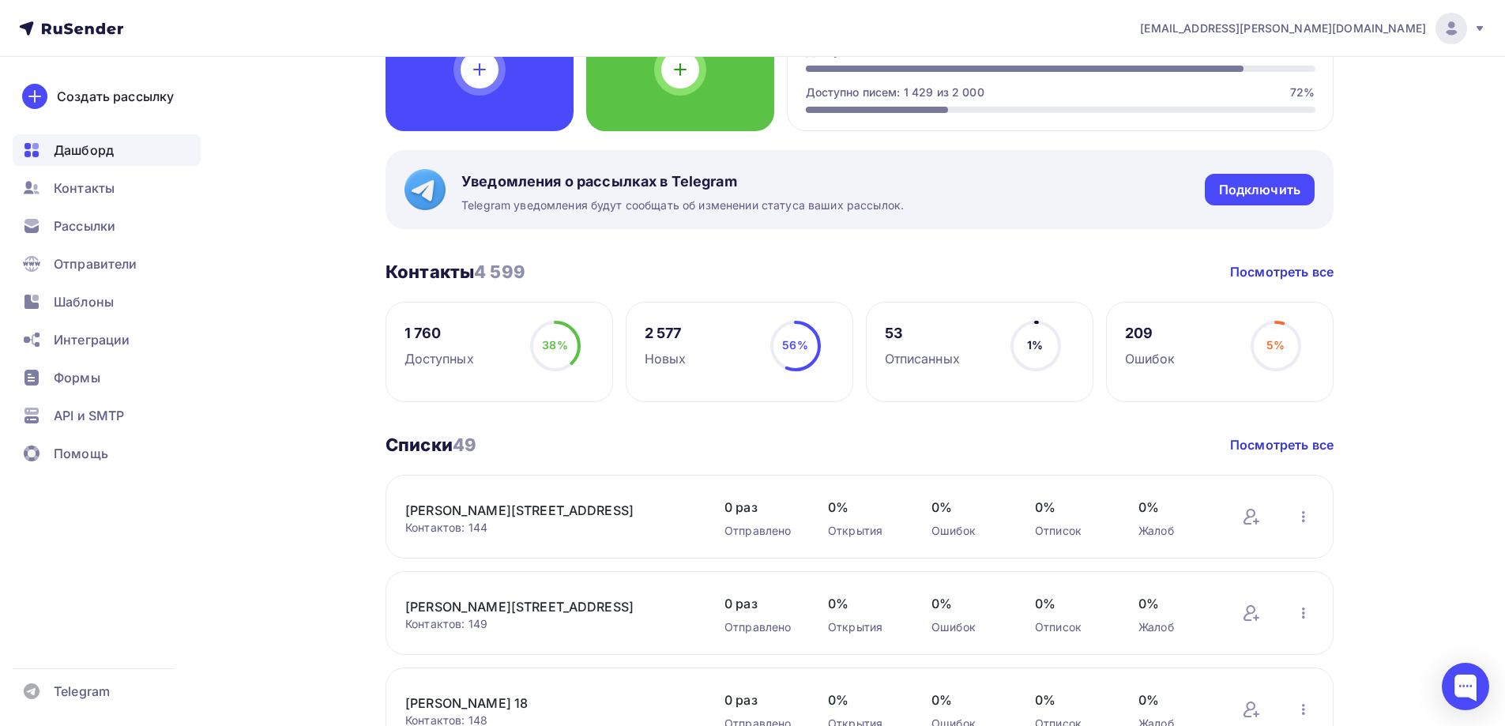
scroll to position [158, 0]
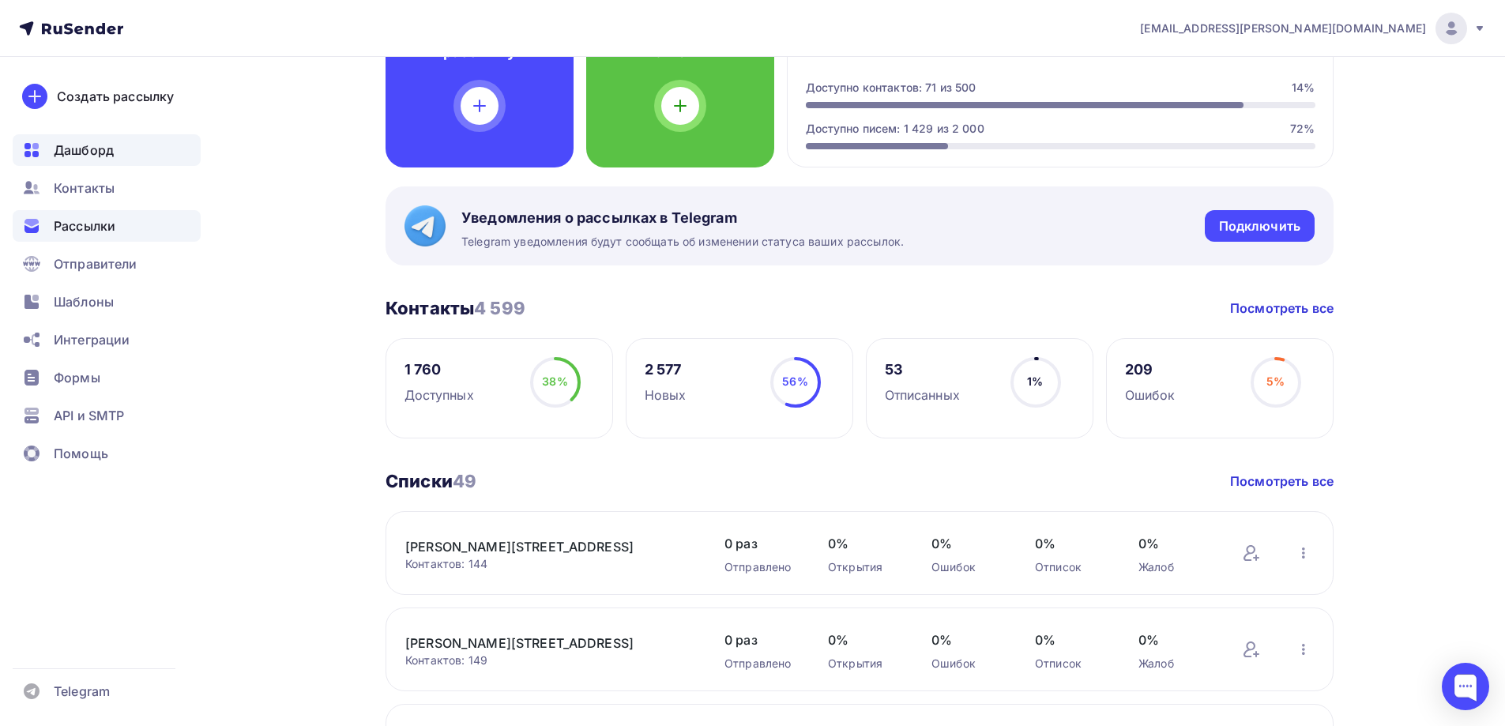
click at [109, 224] on span "Рассылки" at bounding box center [85, 225] width 62 height 19
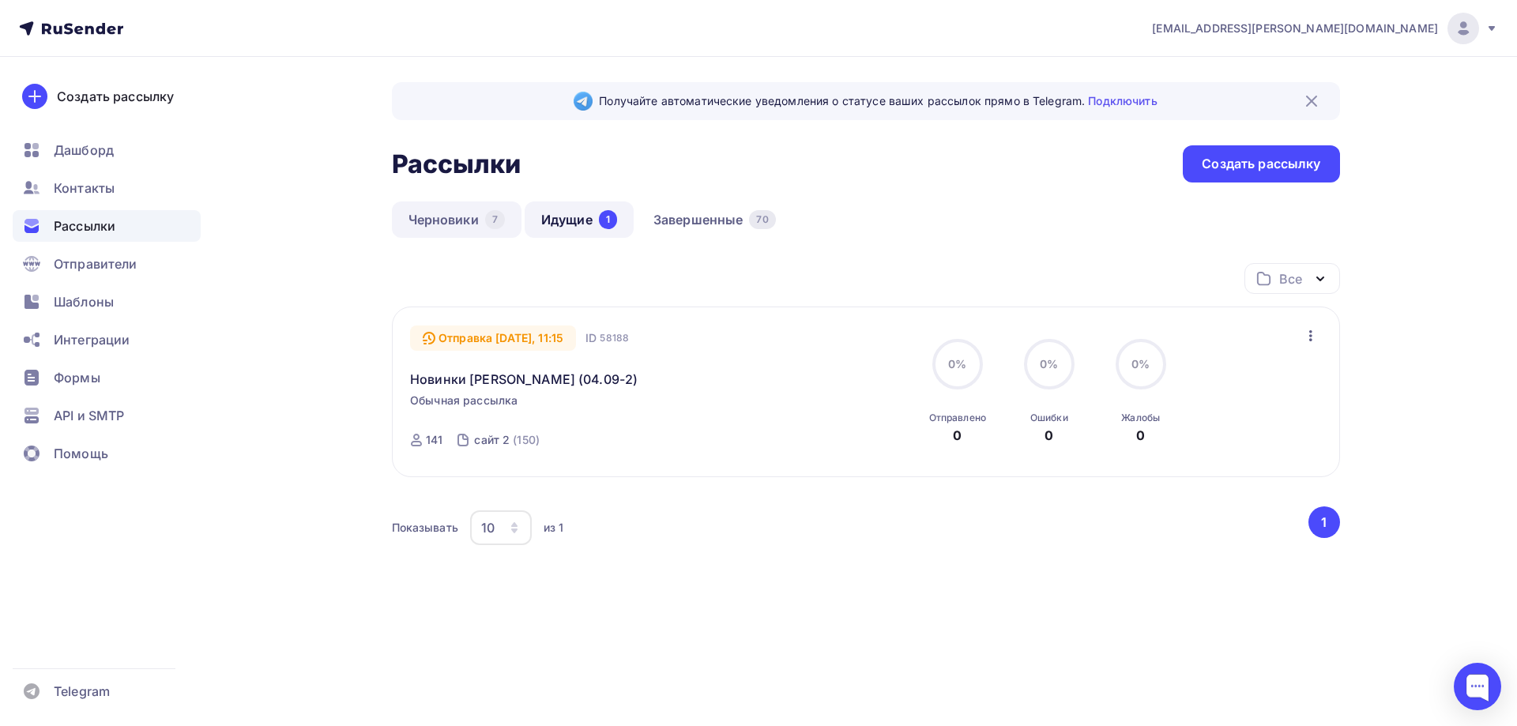
click at [444, 230] on link "Черновики 7" at bounding box center [457, 219] width 130 height 36
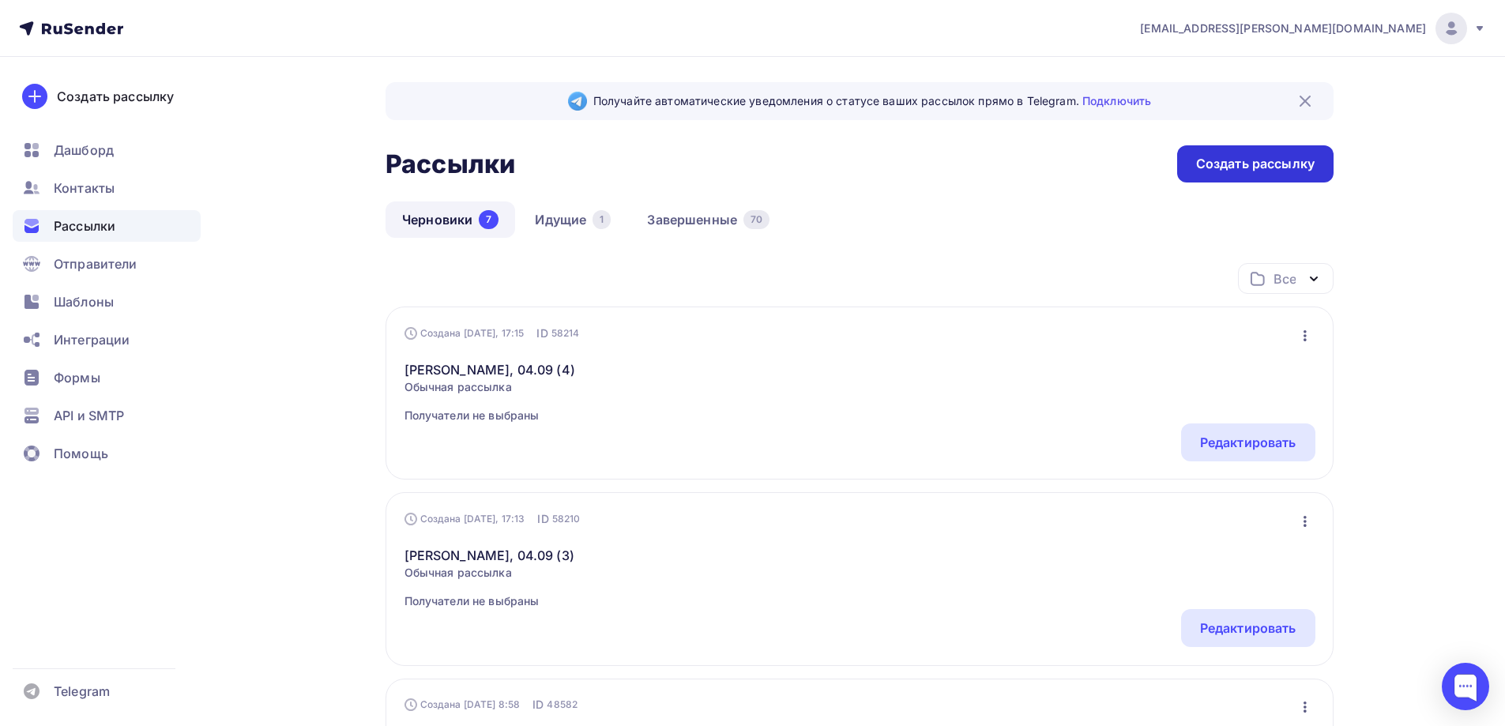
click at [1234, 167] on div "Создать рассылку" at bounding box center [1255, 164] width 118 height 18
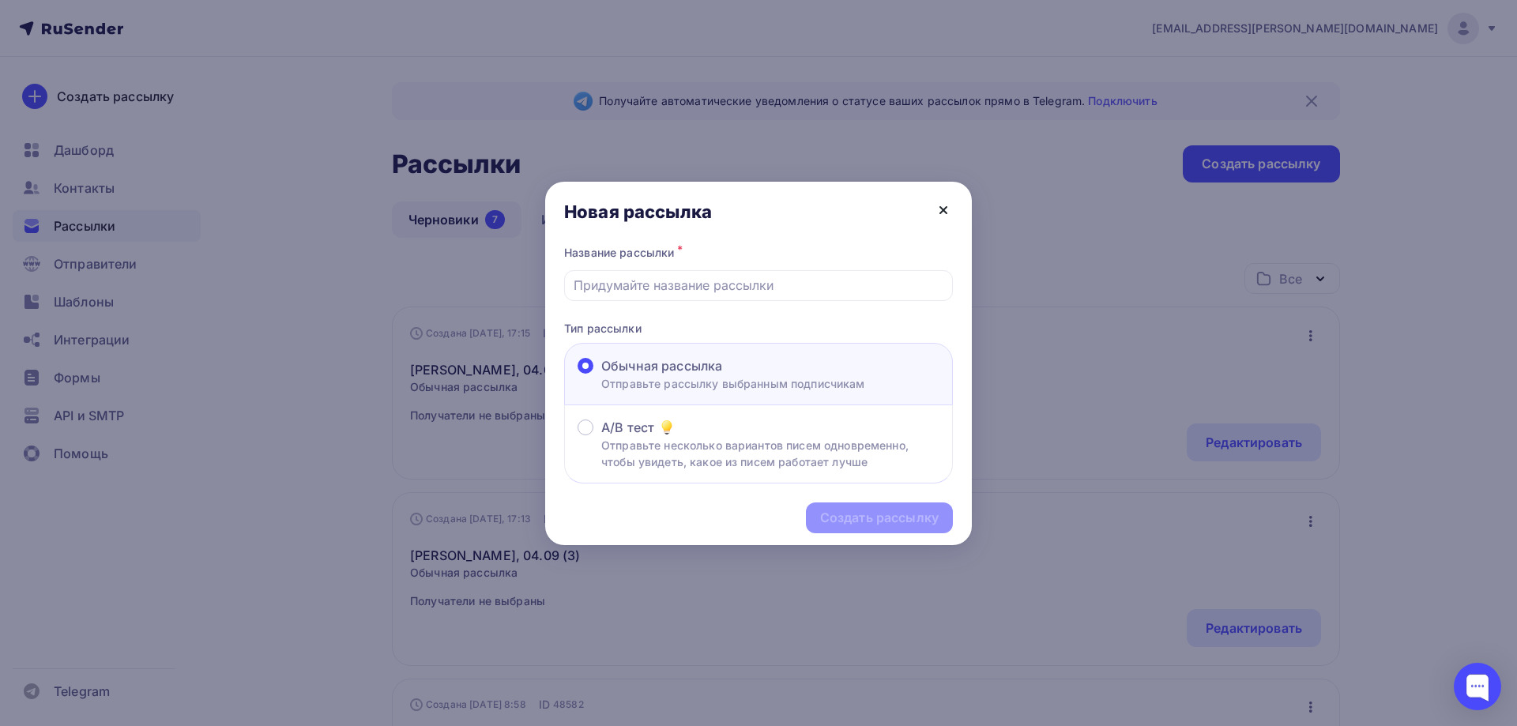
click at [950, 211] on icon at bounding box center [943, 210] width 19 height 19
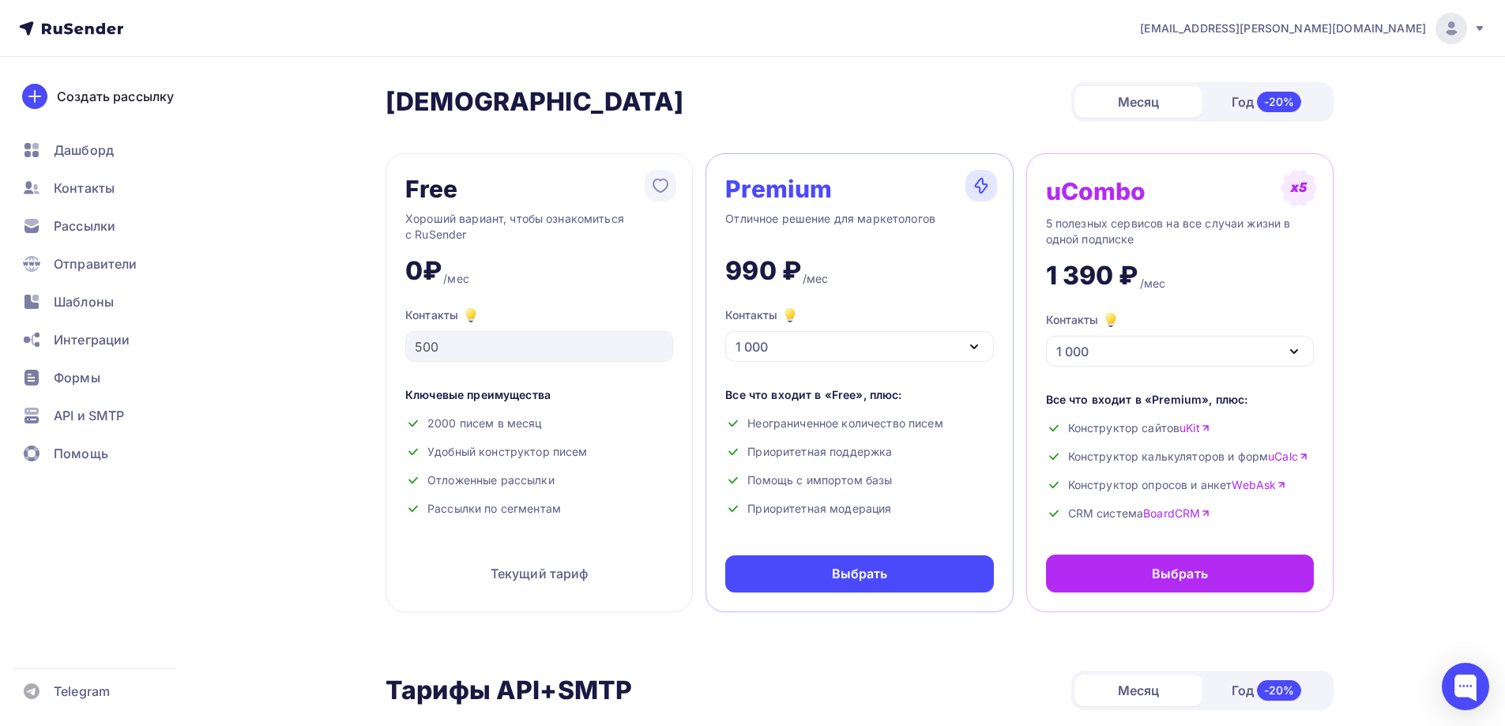
click at [821, 338] on div "1 000" at bounding box center [859, 346] width 268 height 31
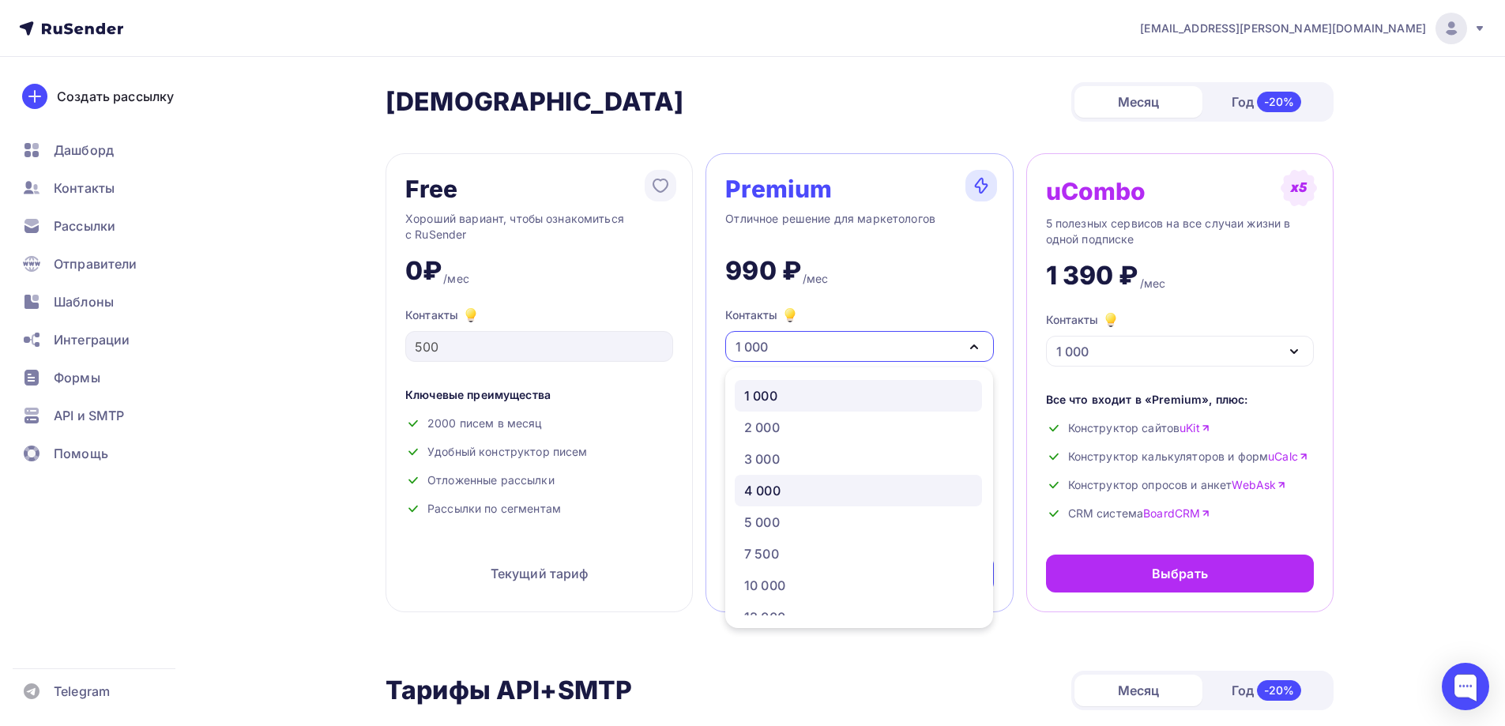
click at [789, 492] on div "4 000" at bounding box center [858, 490] width 228 height 19
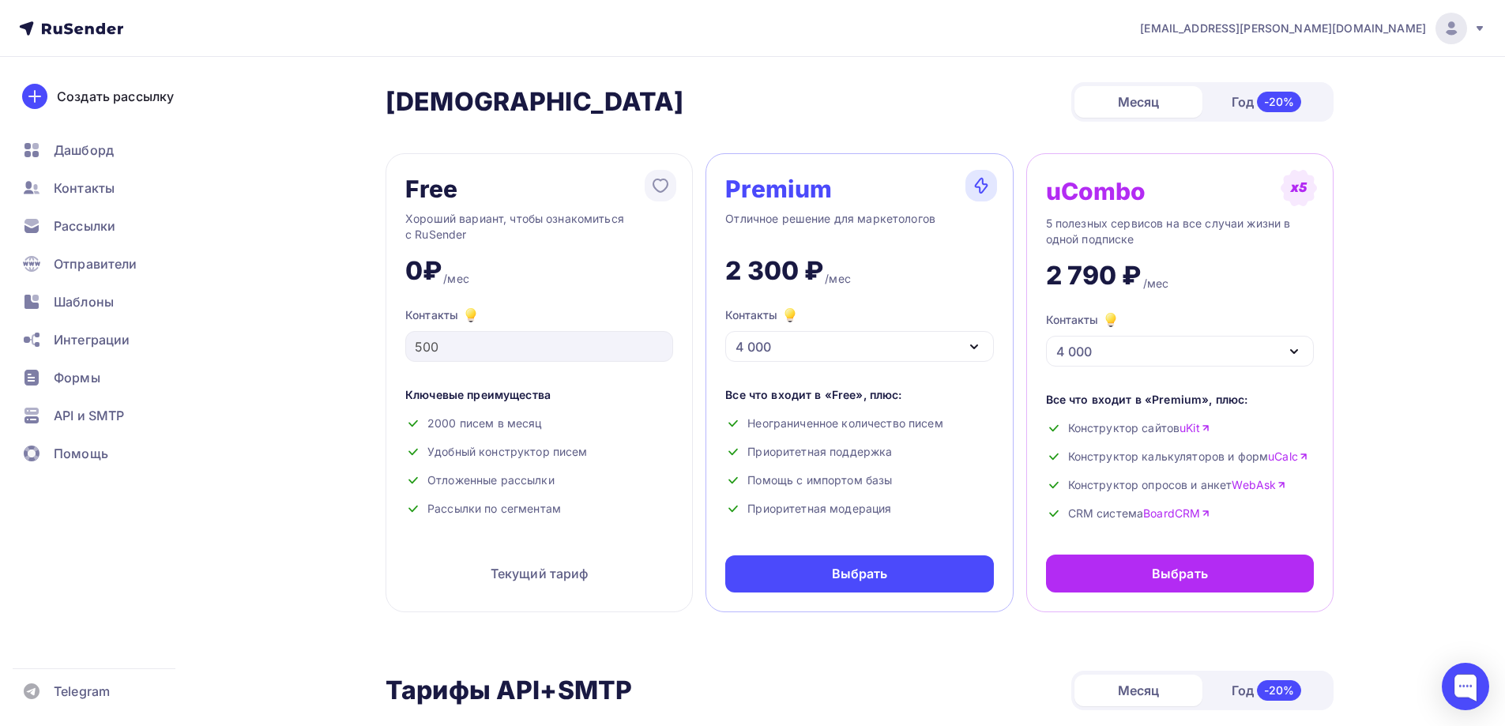
click at [785, 344] on div "4 000" at bounding box center [859, 346] width 268 height 31
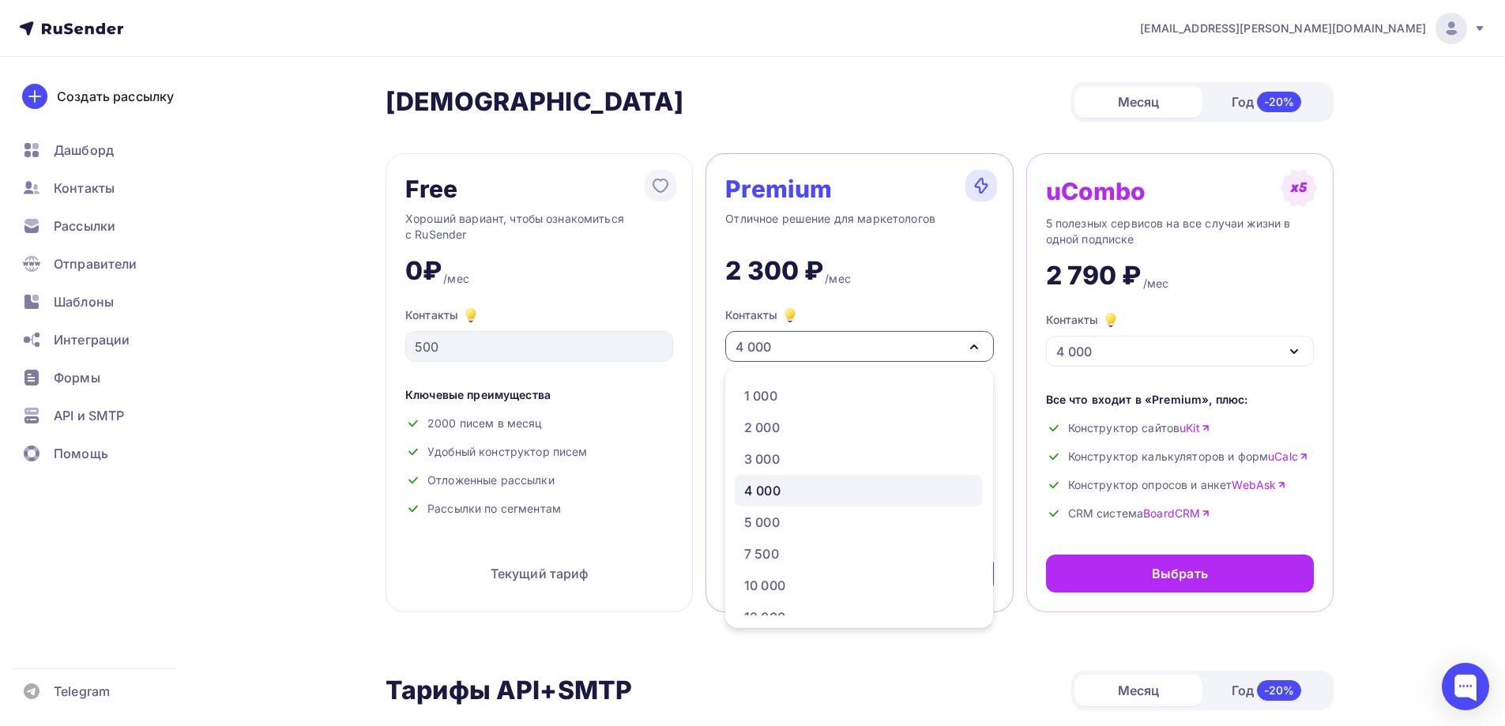
click at [799, 344] on div "4 000" at bounding box center [859, 346] width 268 height 31
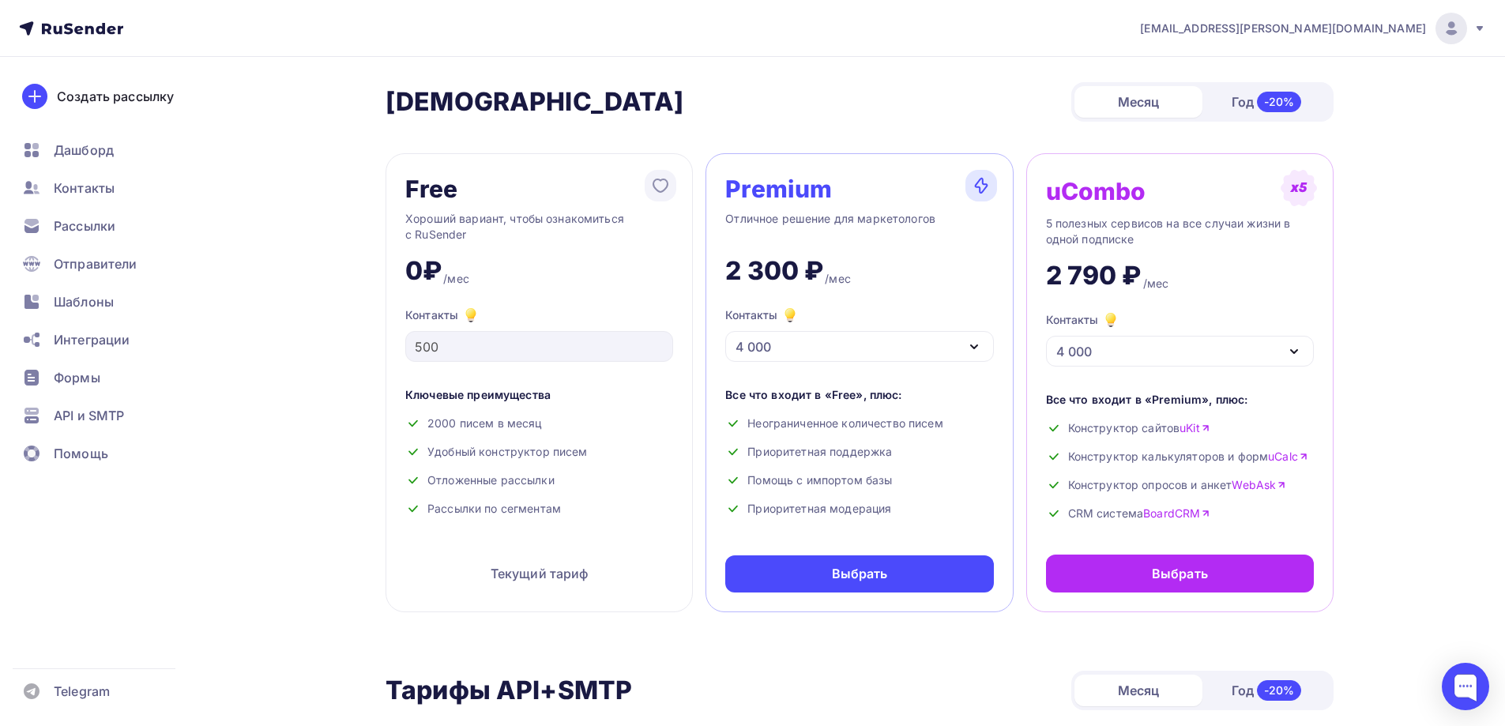
click at [827, 351] on div "4 000" at bounding box center [859, 346] width 268 height 31
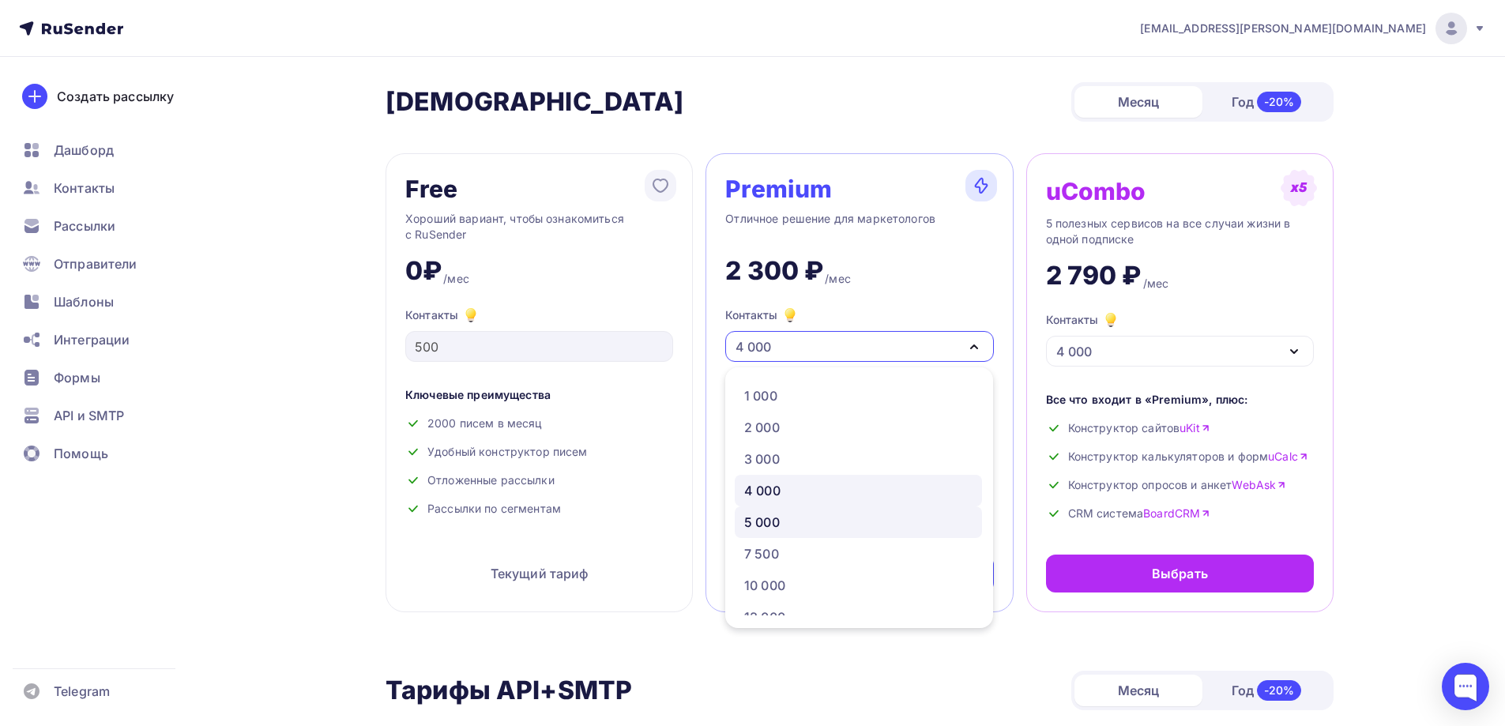
click at [786, 516] on div "5 000" at bounding box center [858, 522] width 228 height 19
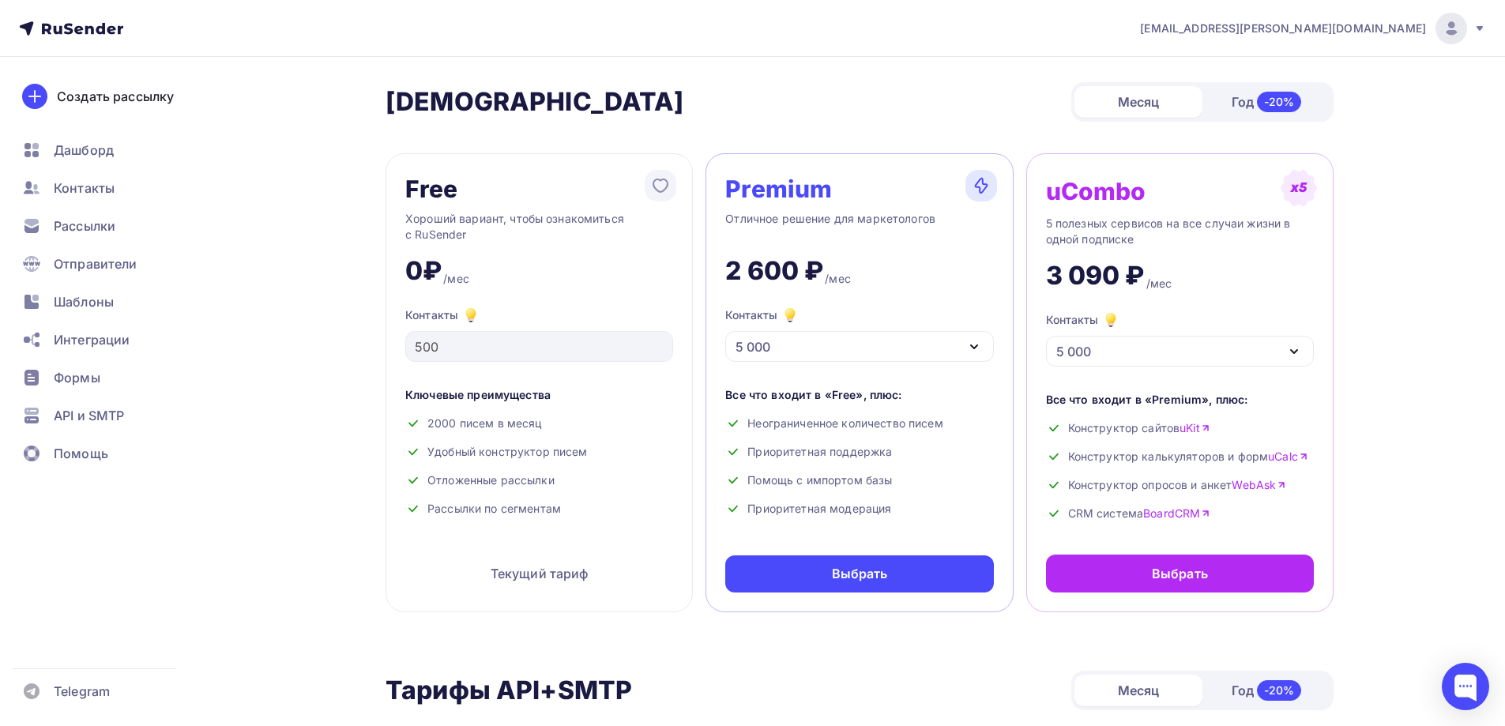
click at [815, 352] on div "5 000" at bounding box center [859, 346] width 268 height 31
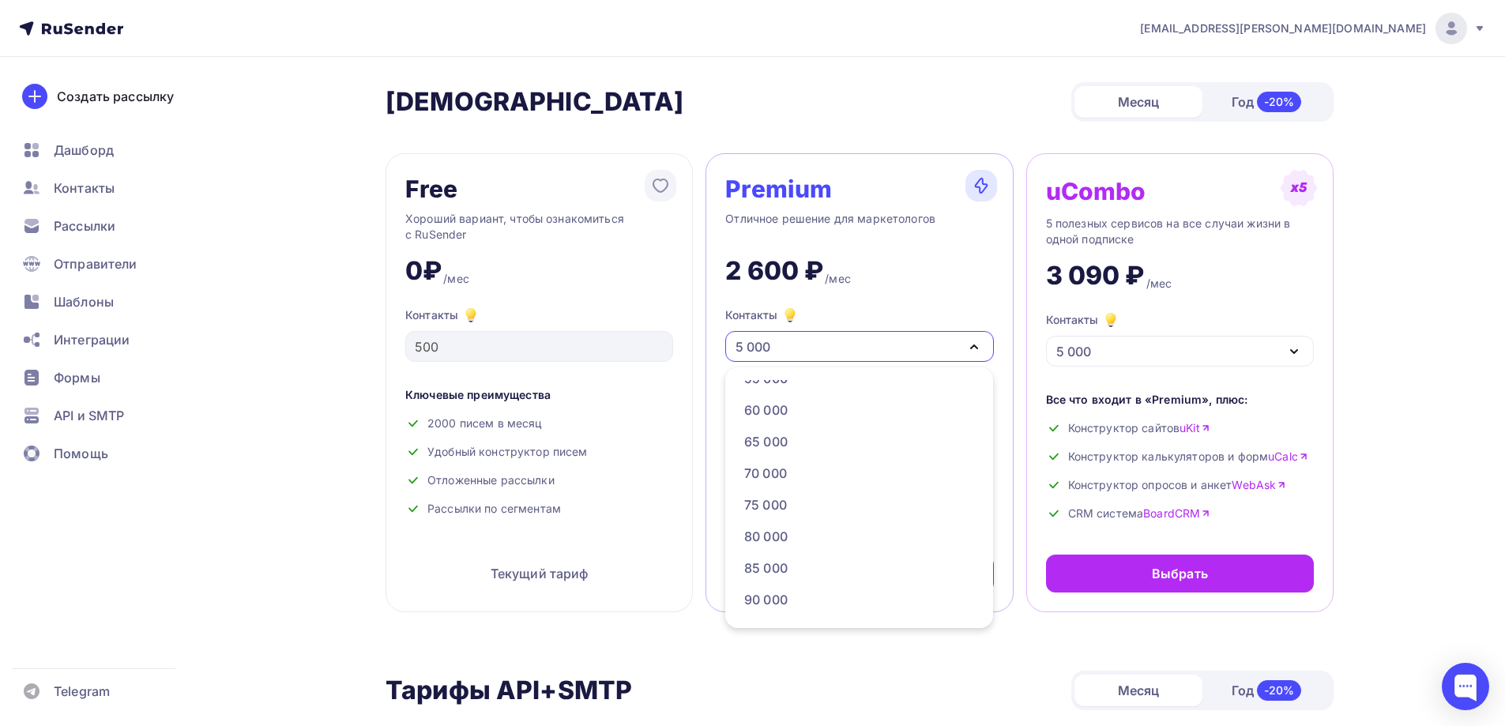
scroll to position [128, 0]
click at [837, 99] on div "Тарифы Тарифы Месяц Год -20%" at bounding box center [859, 101] width 948 height 39
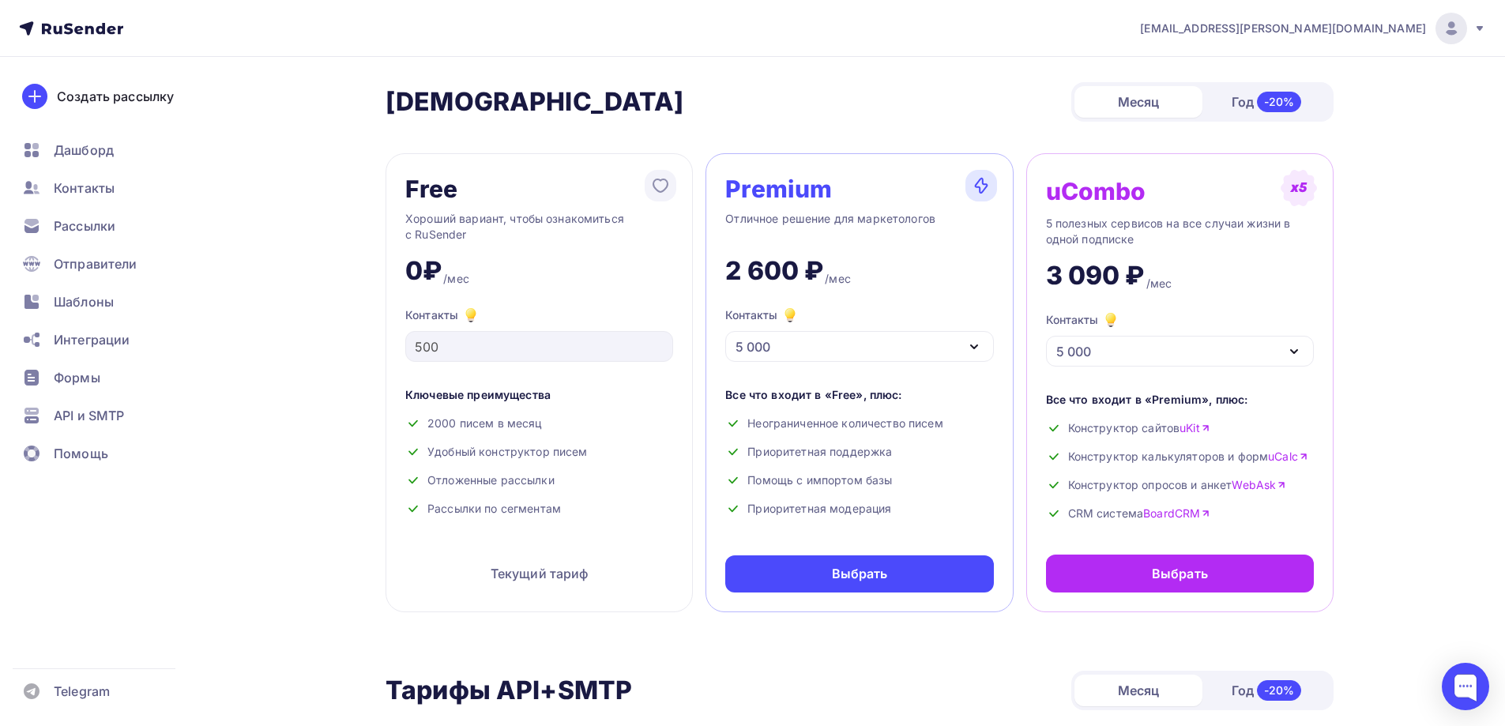
click at [863, 344] on div "5 000" at bounding box center [859, 346] width 268 height 31
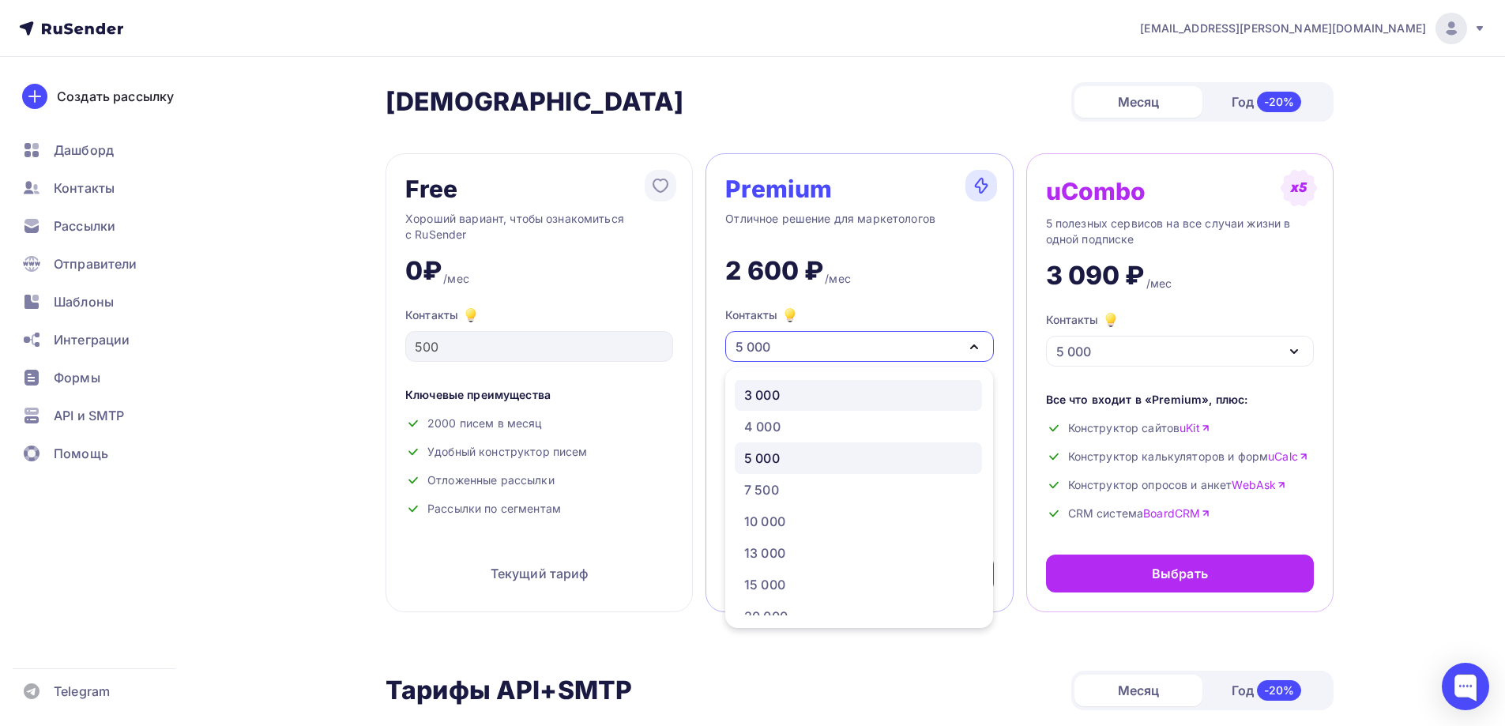
scroll to position [0, 0]
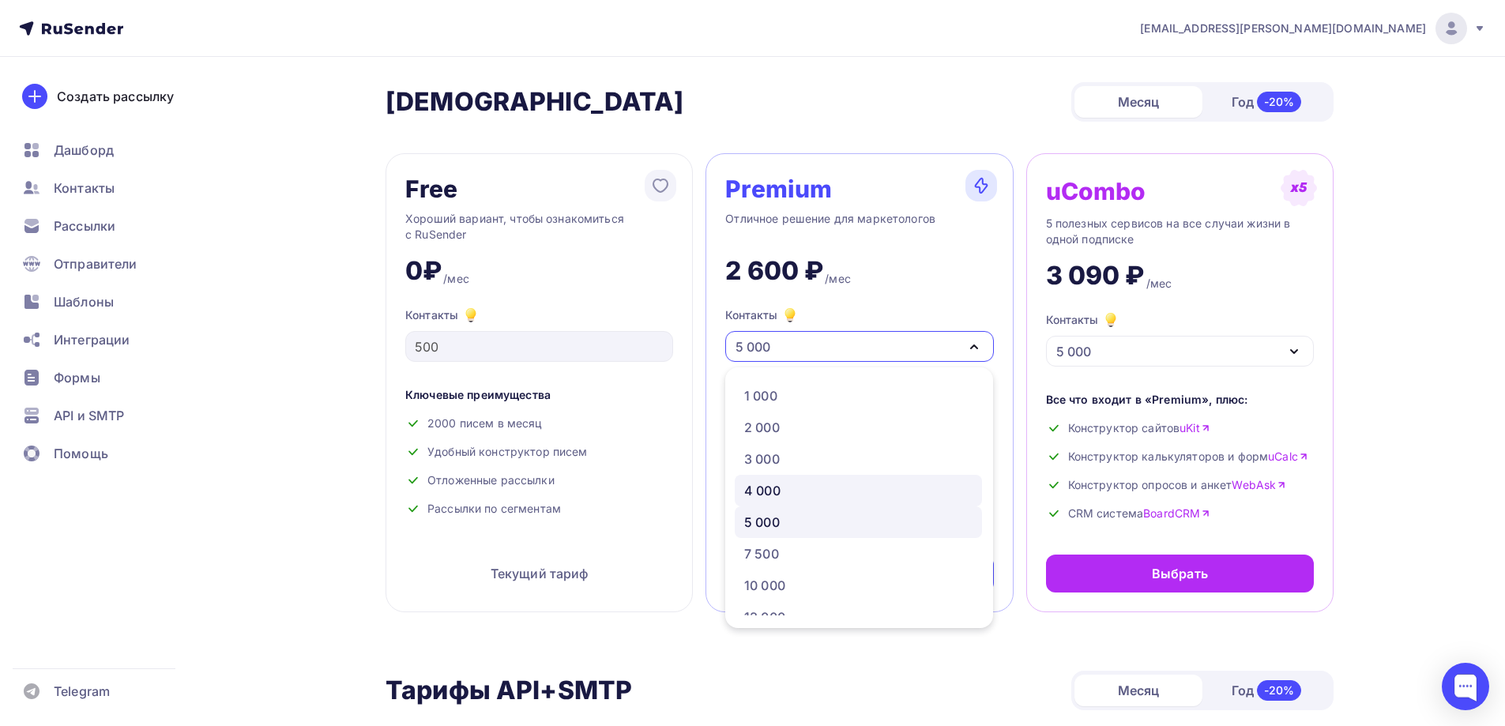
click at [800, 491] on div "4 000" at bounding box center [858, 490] width 228 height 19
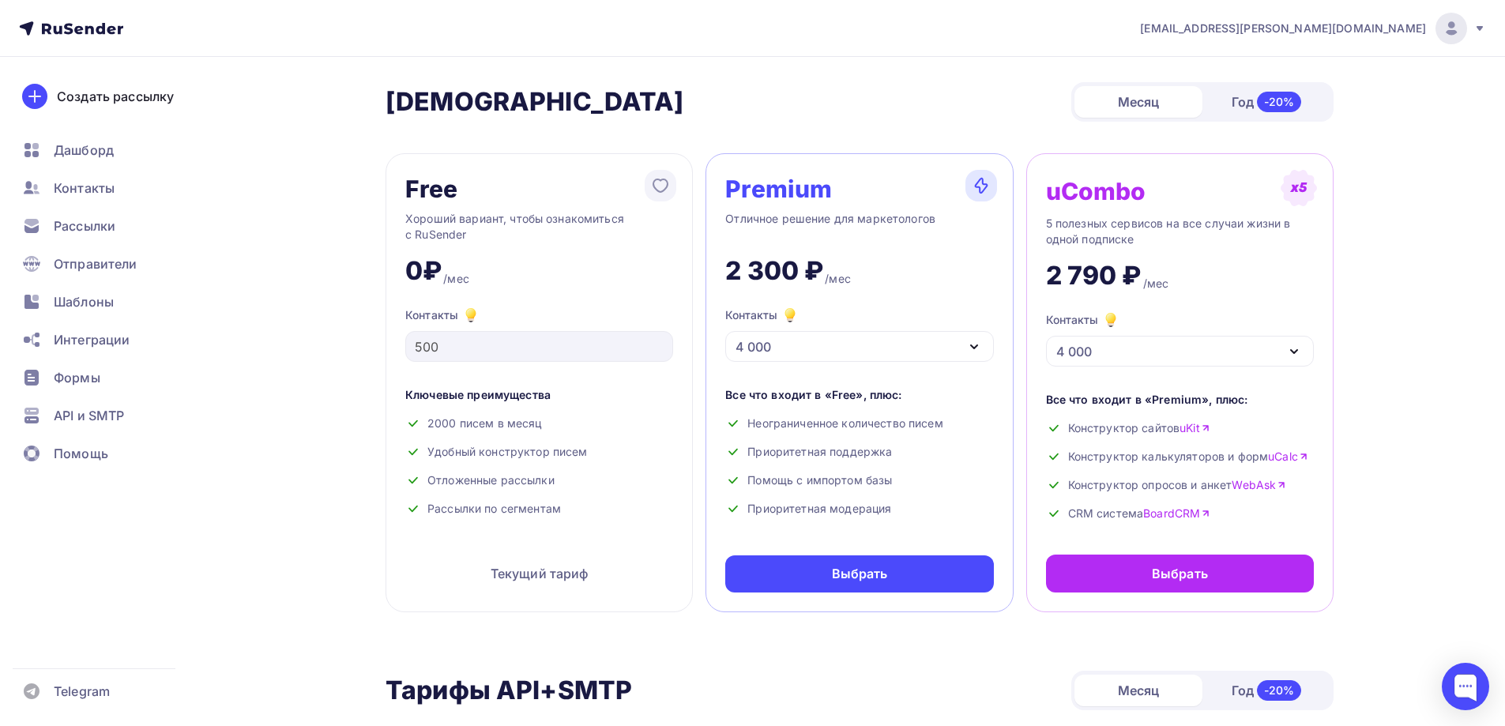
click at [773, 337] on div "4 000" at bounding box center [859, 346] width 268 height 31
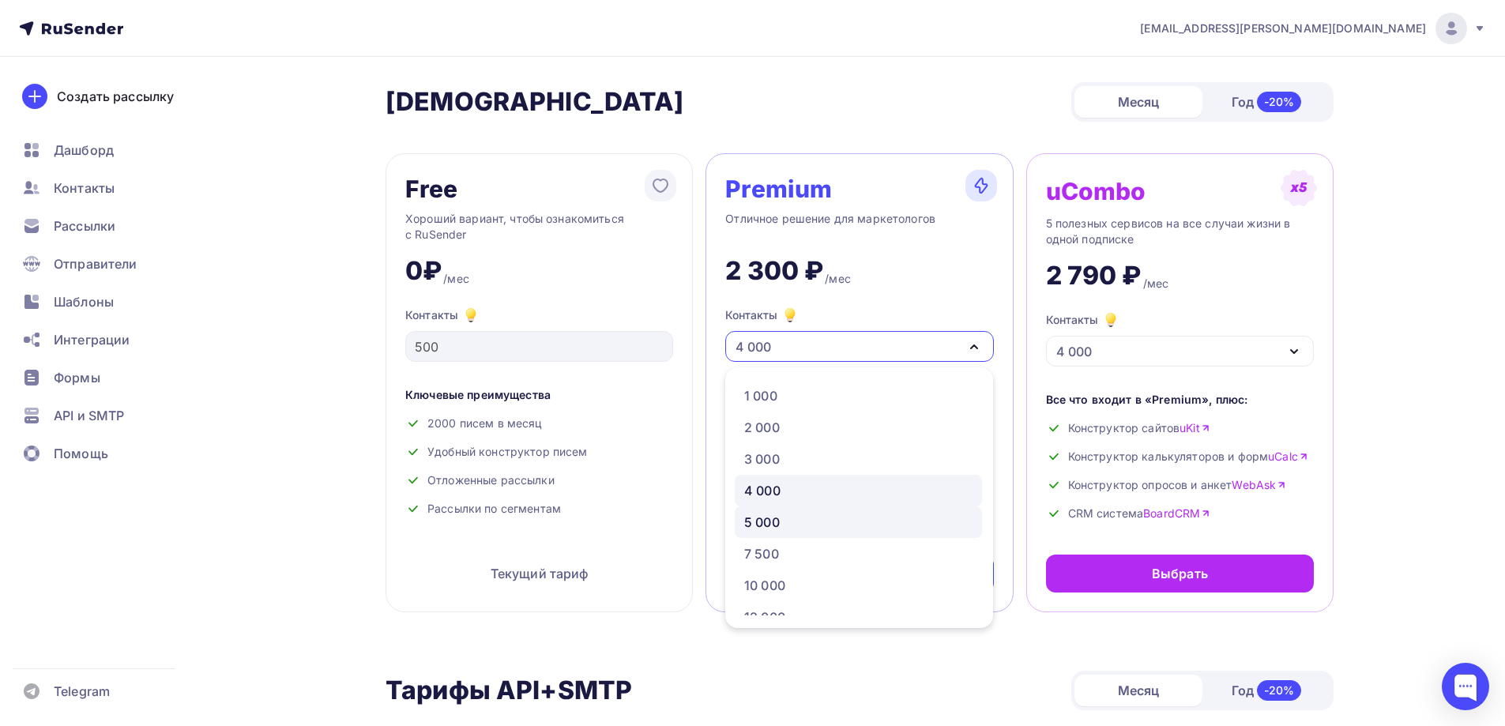
click at [784, 518] on div "5 000" at bounding box center [858, 522] width 228 height 19
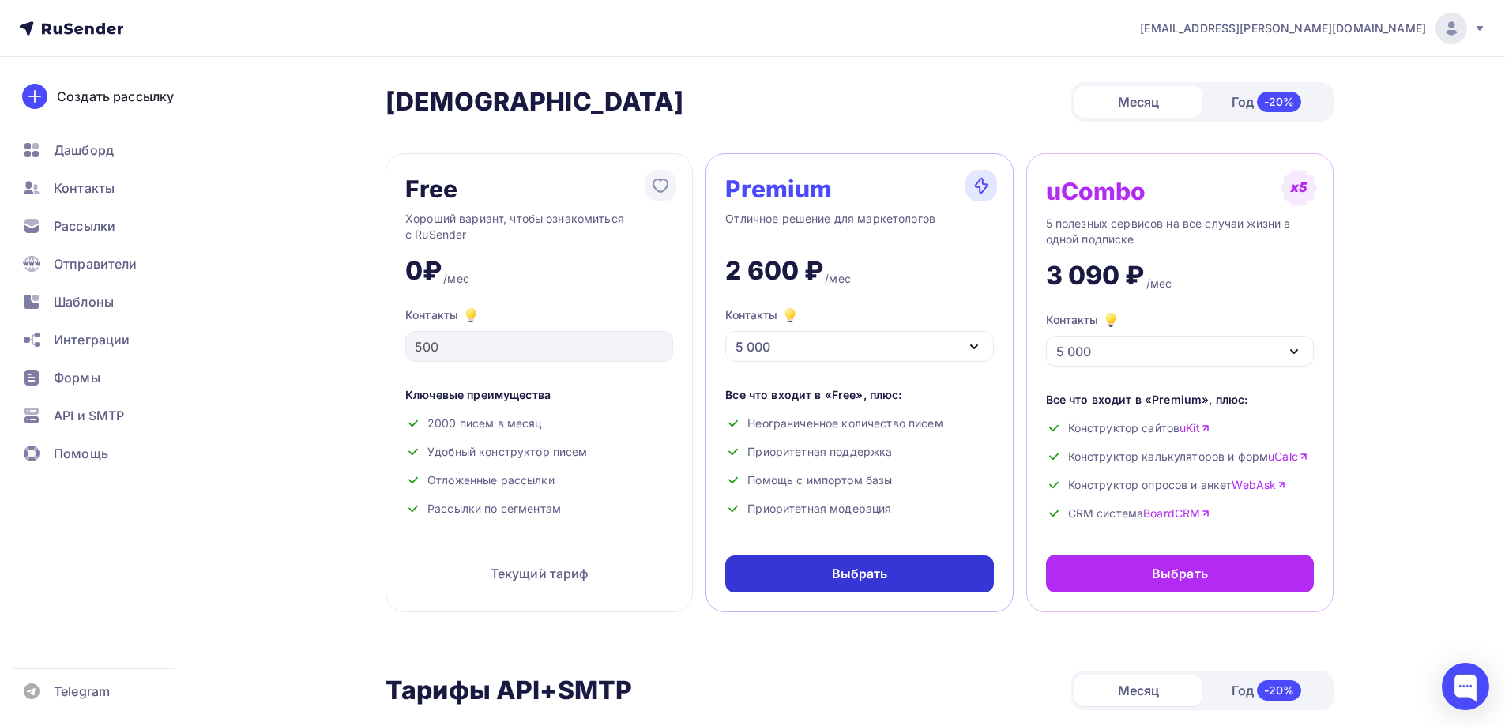
click at [857, 579] on div "Выбрать" at bounding box center [860, 574] width 56 height 18
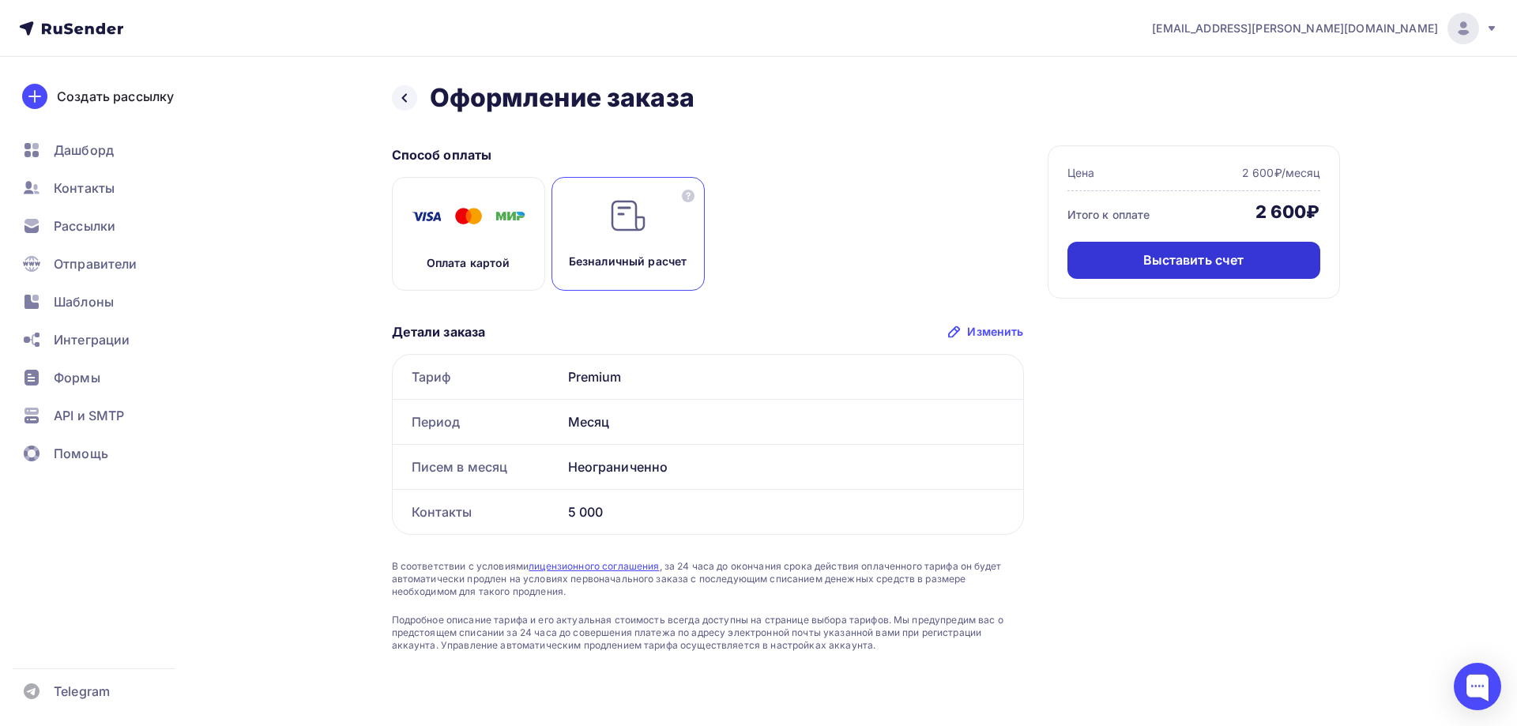
click at [1165, 255] on div "Выставить счет" at bounding box center [1193, 260] width 101 height 18
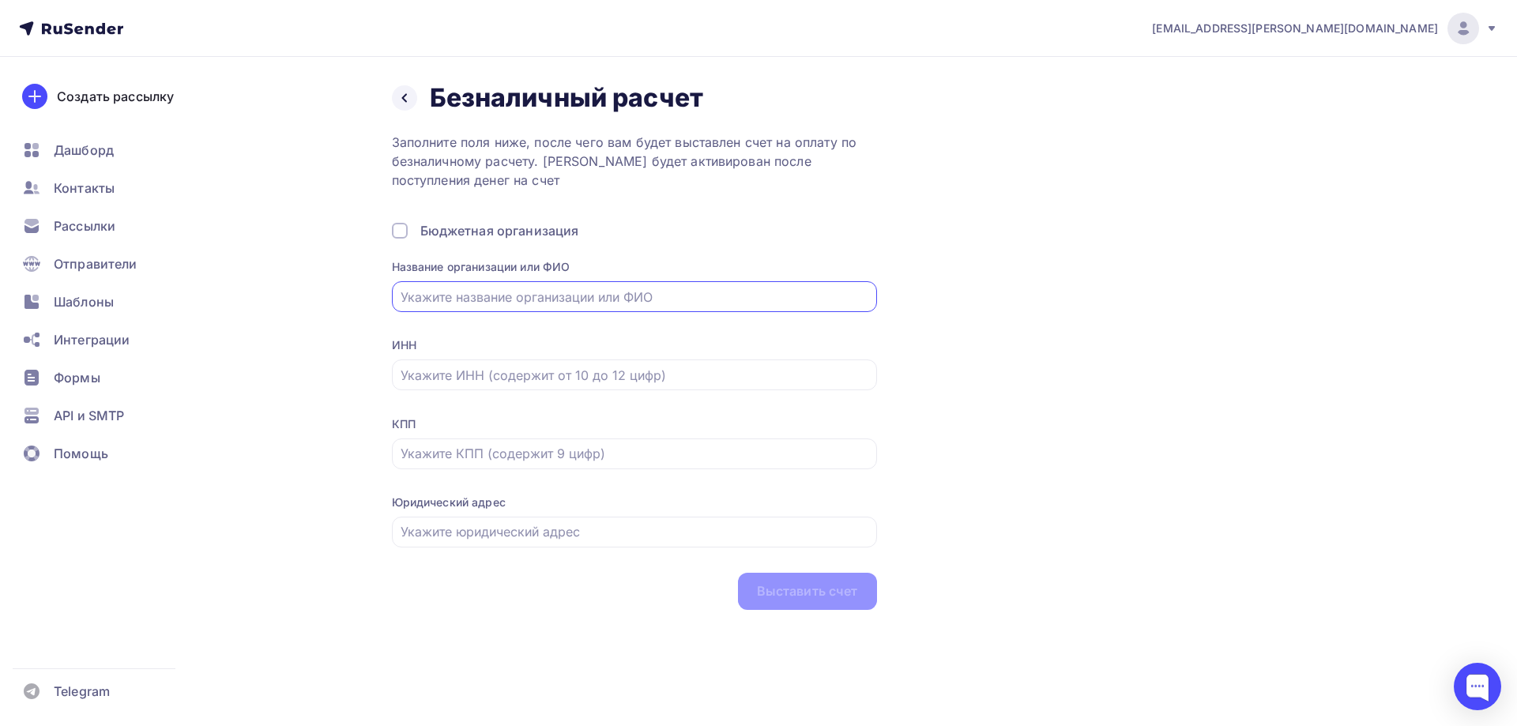
click at [589, 194] on div "Заполните поля ниже, после чего вам будет выставлен счет на оплату по безналичн…" at bounding box center [634, 371] width 485 height 477
click at [499, 288] on input "text" at bounding box center [634, 297] width 467 height 19
type input "J"
type input "ООО НАДОБА"
click at [485, 372] on input "text" at bounding box center [634, 375] width 467 height 19
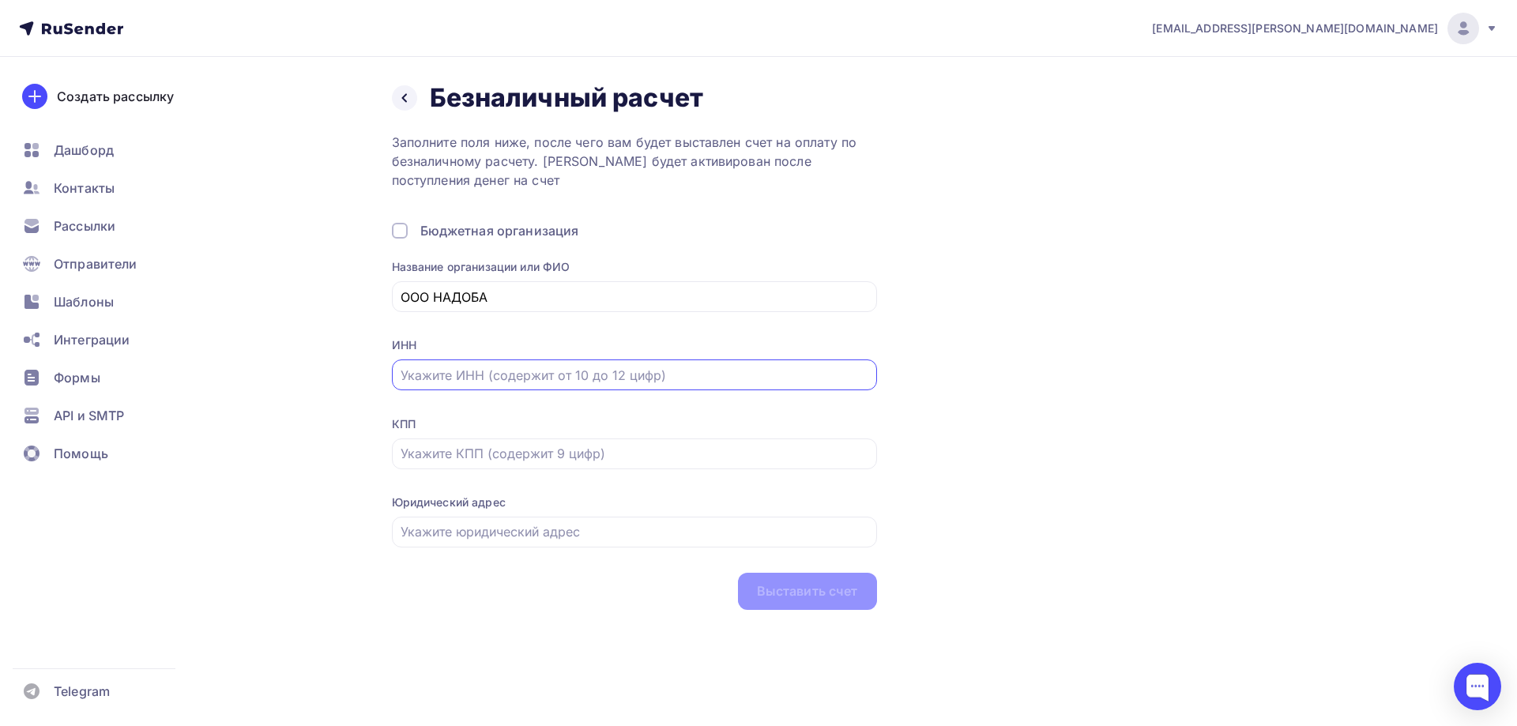
paste input "7743311129"
type input "7743311129"
click at [525, 443] on div at bounding box center [634, 453] width 485 height 31
click at [522, 453] on input "text" at bounding box center [634, 453] width 467 height 19
paste input "774301001"
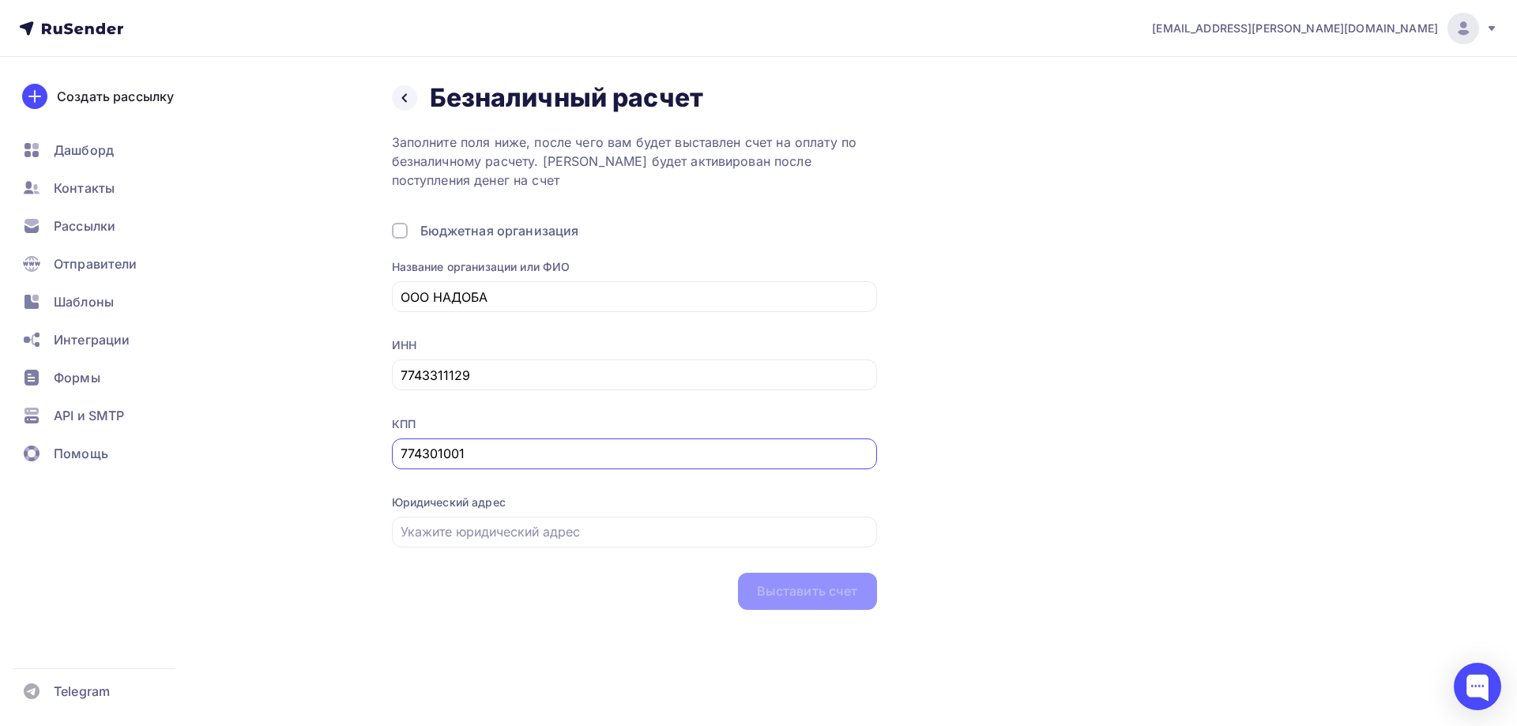
type input "774301001"
click at [436, 532] on input "text" at bounding box center [634, 531] width 467 height 19
paste input "125504, Москва, Дмитровское шоссе 85, пом. 221"
type input "125504, Москва, Дмитровское шоссе 85, пом. 221"
click at [1055, 431] on div "Назад Безналичный расчет Безналичный расчет Заполните поля ниже, после чего вам…" at bounding box center [866, 346] width 948 height 528
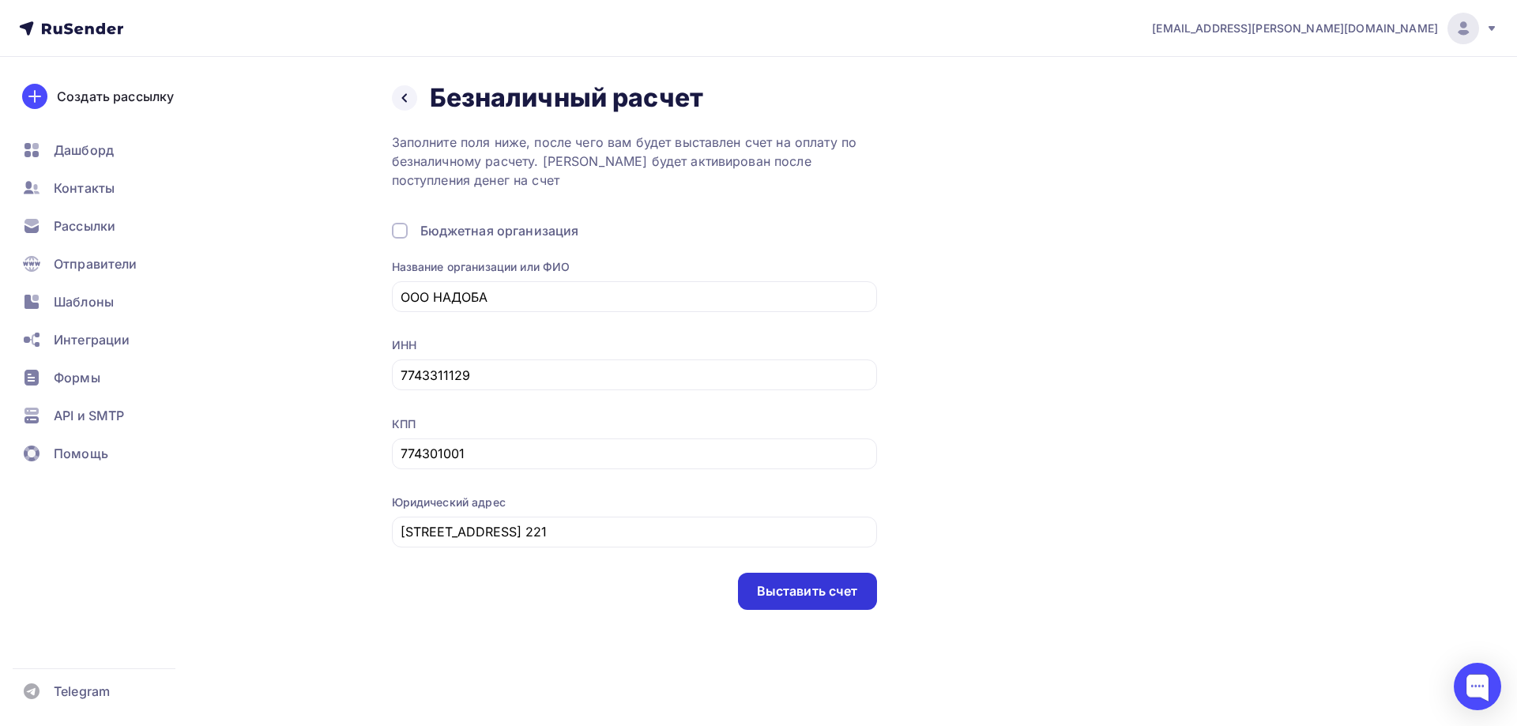
click at [818, 590] on div "Выставить счет" at bounding box center [807, 591] width 101 height 18
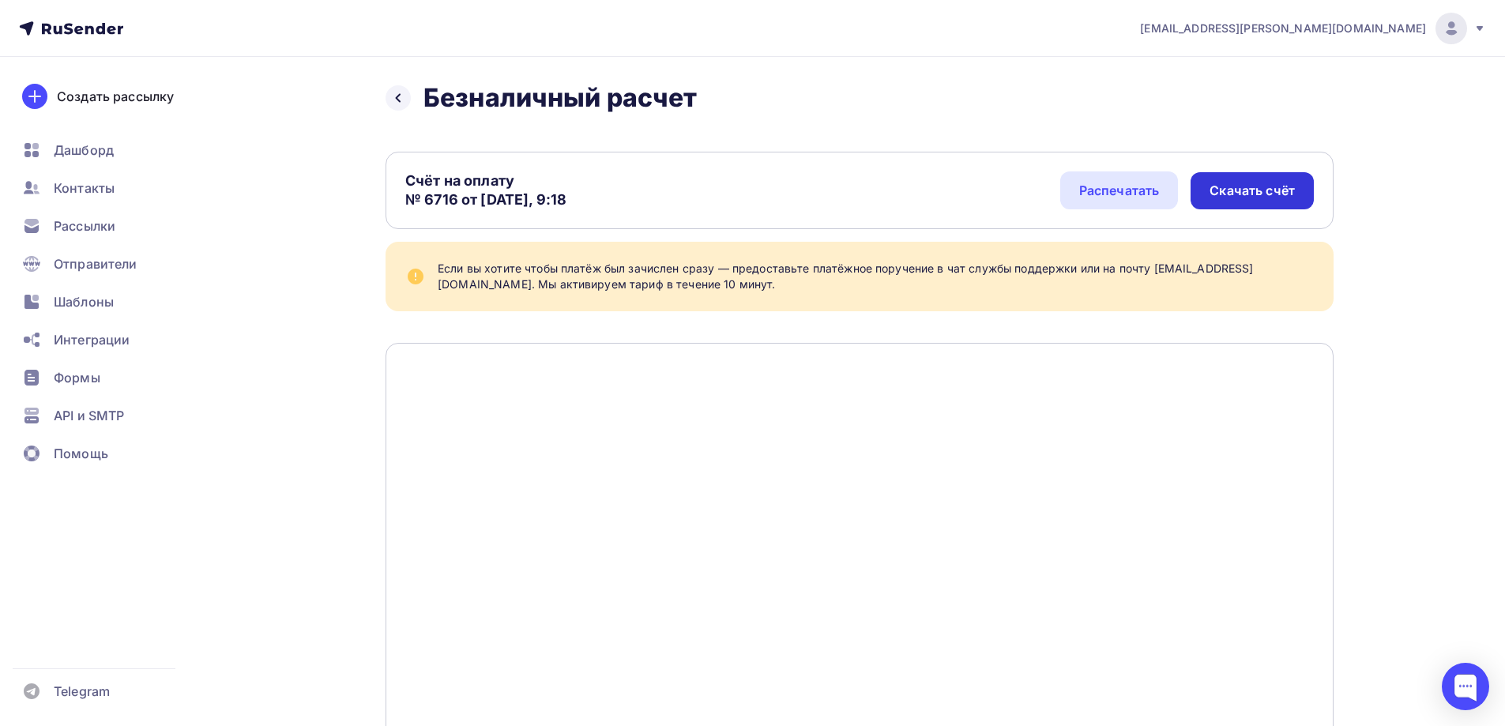
click at [1296, 197] on div "Скачать счёт" at bounding box center [1251, 190] width 123 height 37
